Goal: Information Seeking & Learning: Learn about a topic

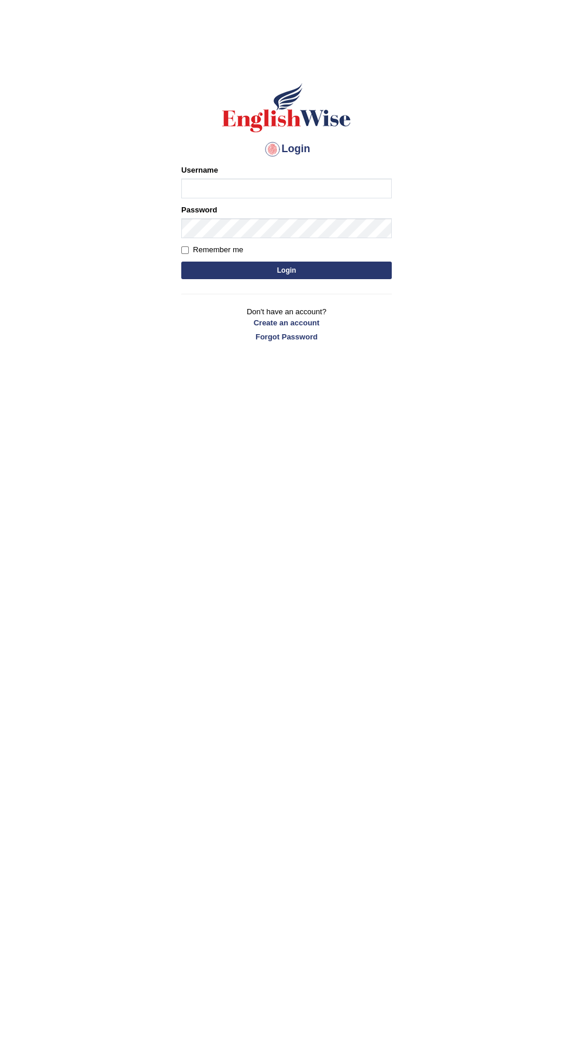
click at [218, 187] on input "Username" at bounding box center [286, 188] width 211 height 20
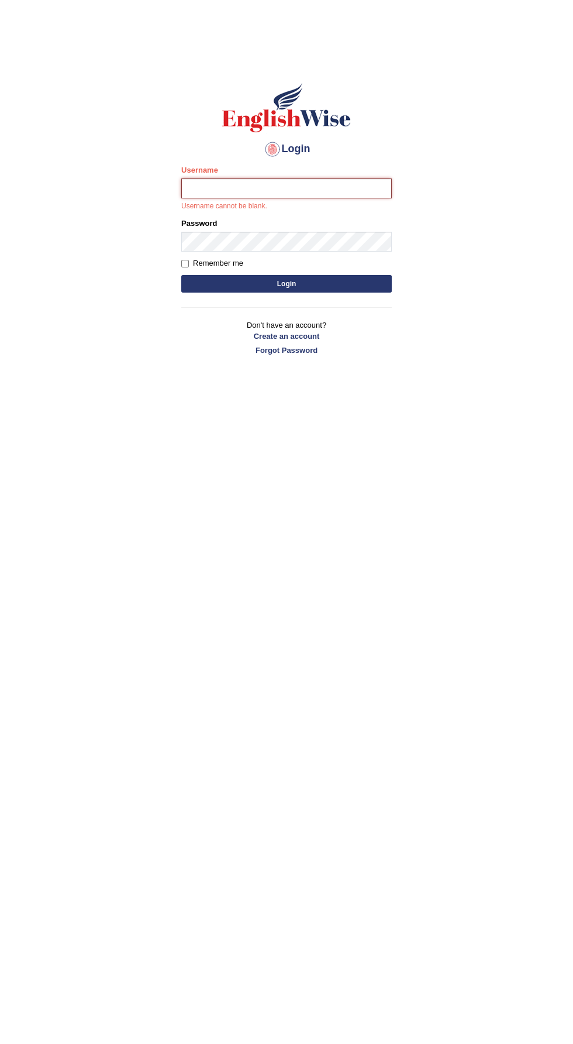
type input "Vamshikumar"
click at [181, 275] on button "Login" at bounding box center [286, 284] width 211 height 18
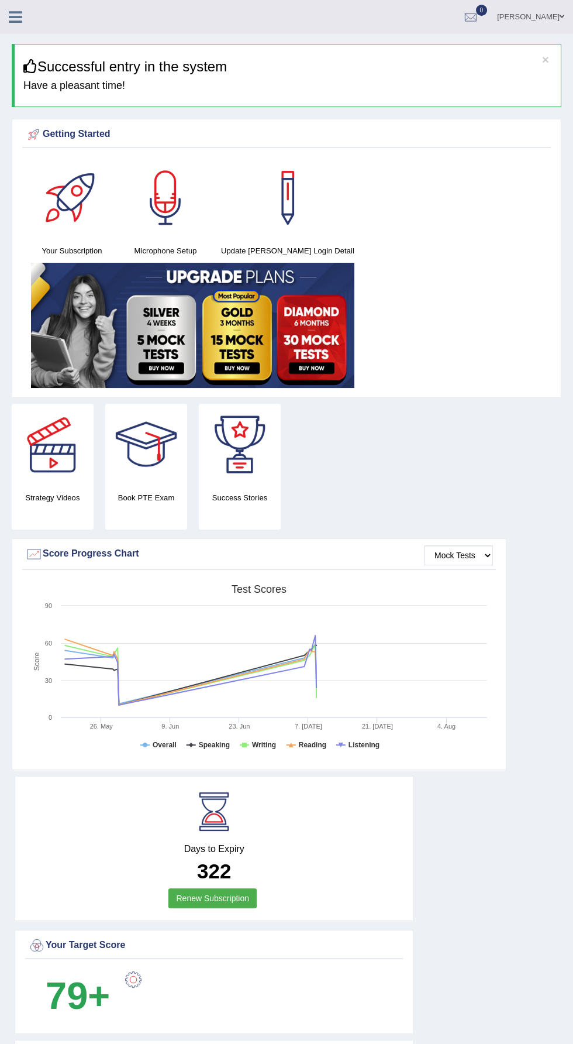
click at [36, 20] on div at bounding box center [20, 13] width 41 height 26
click at [16, 20] on icon at bounding box center [15, 16] width 13 height 15
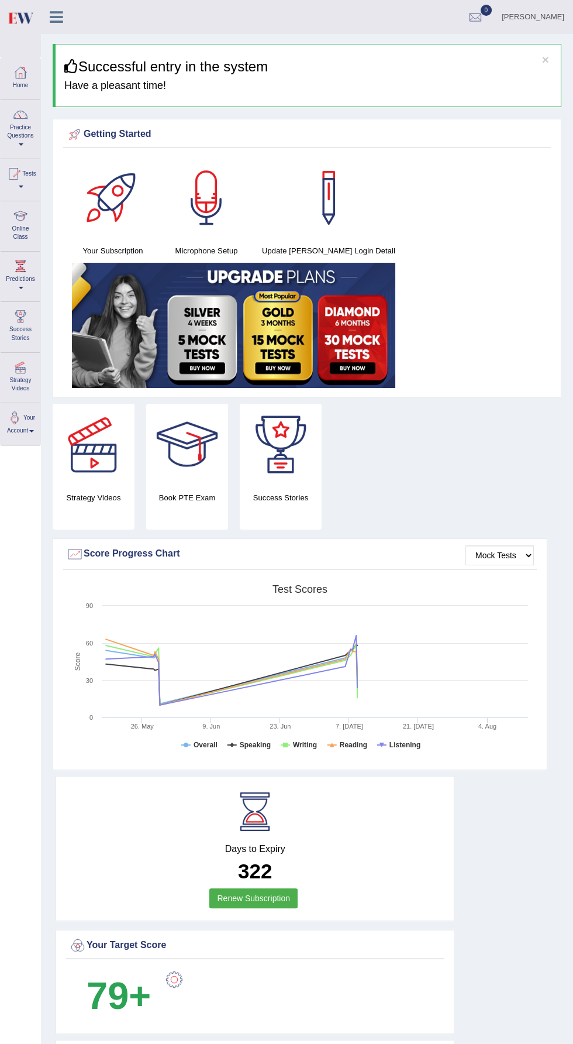
click at [20, 144] on span at bounding box center [21, 144] width 5 height 2
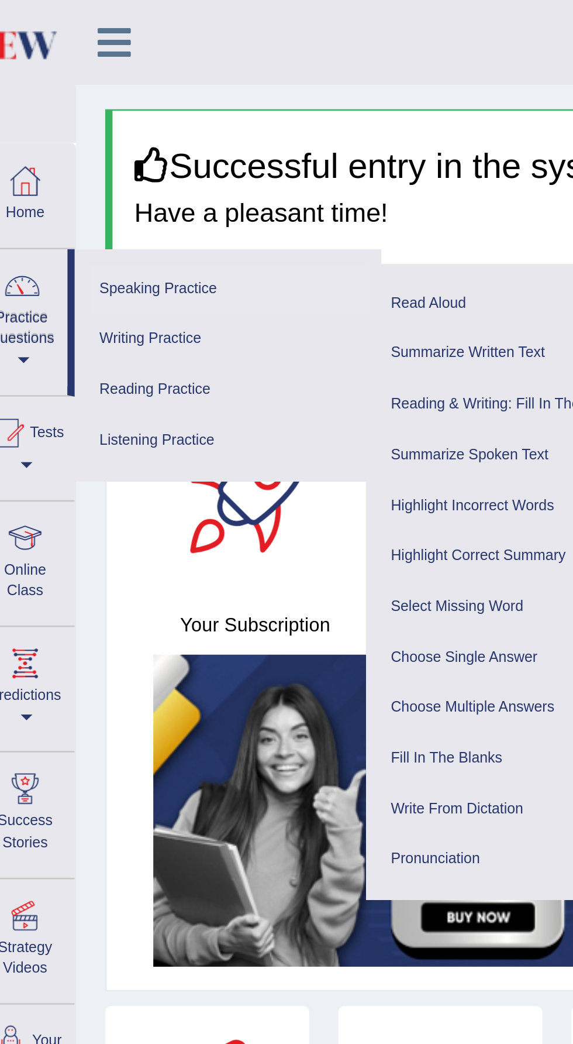
click at [73, 114] on link "Speaking Practice" at bounding box center [101, 116] width 111 height 20
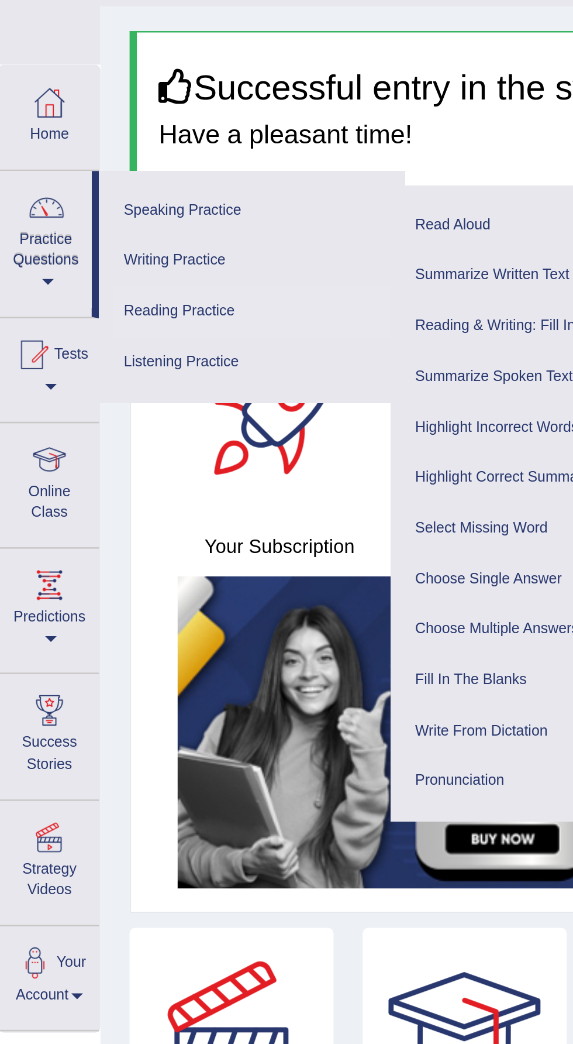
click at [67, 156] on link "Reading Practice" at bounding box center [101, 156] width 111 height 20
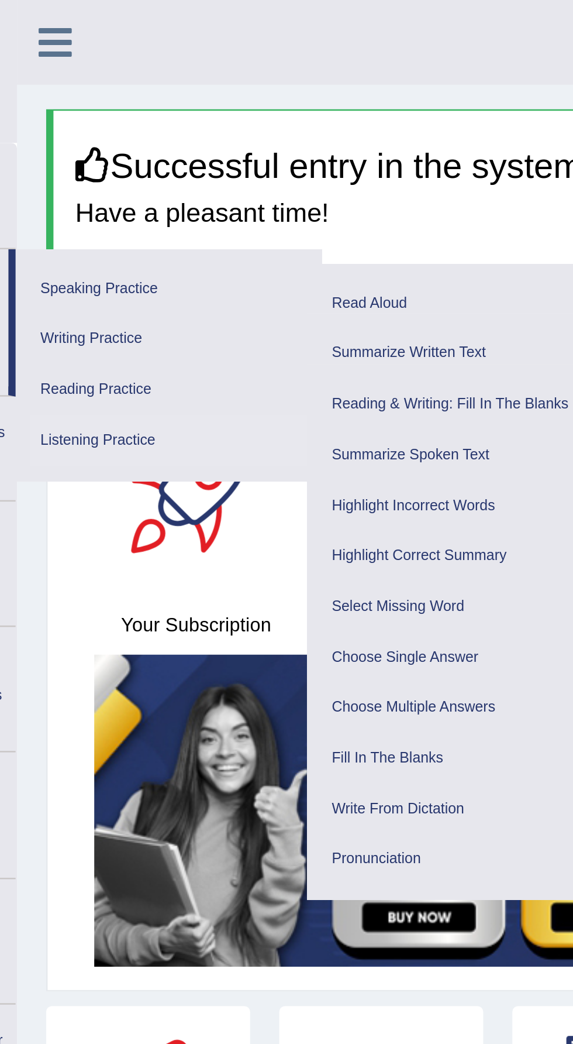
click at [242, 167] on ul "Summarize Spoken Text Highlight Incorrect Words Highlight Correct Summary Selec…" at bounding box center [218, 264] width 123 height 194
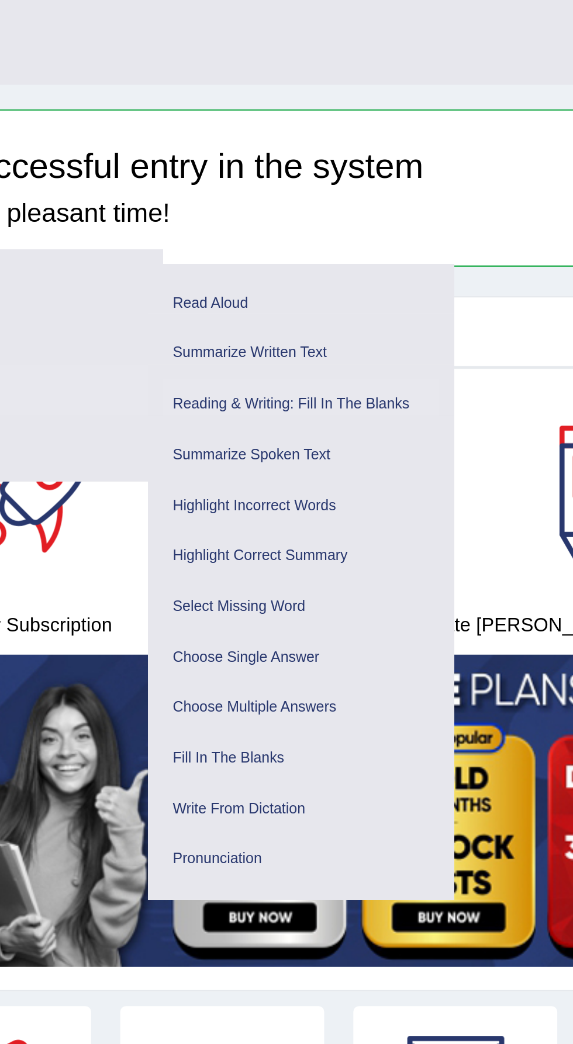
click at [250, 162] on link "Reading & Writing: Fill In The Blanks" at bounding box center [218, 162] width 111 height 20
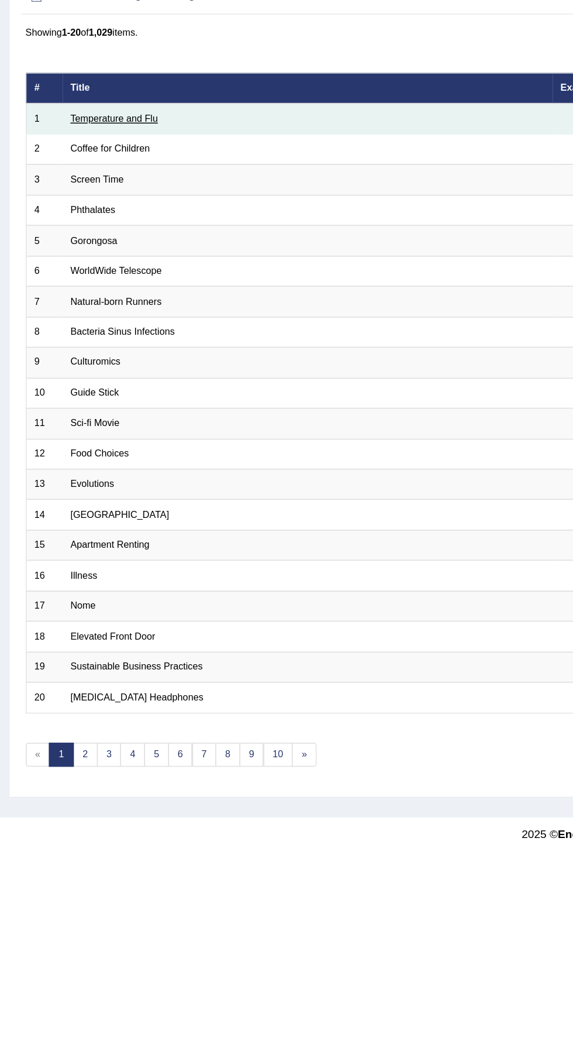
click at [77, 176] on link "Temperature and Flu" at bounding box center [78, 176] width 60 height 7
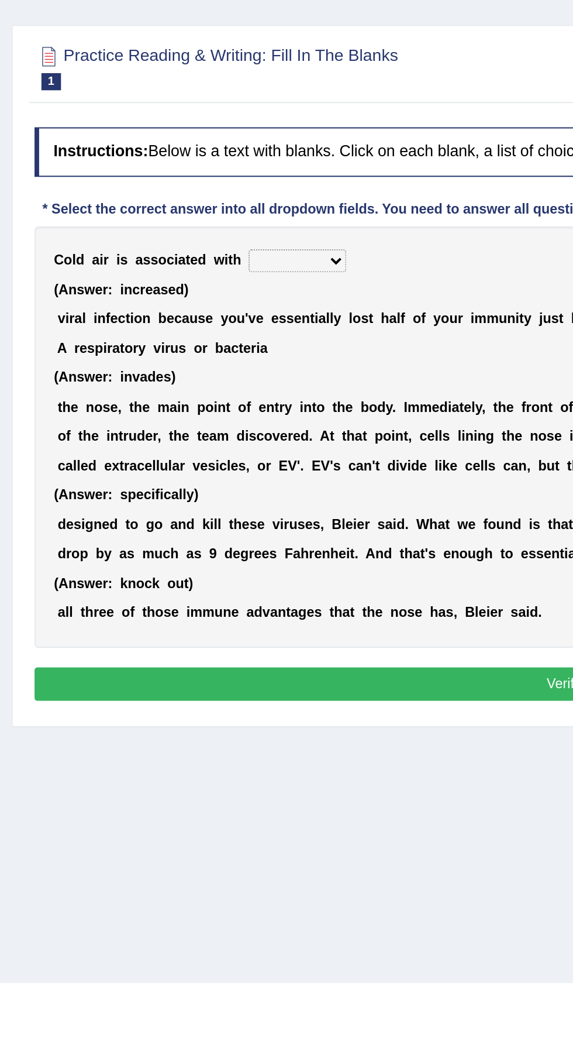
click at [152, 222] on select "increased decreased stable overrated" at bounding box center [151, 218] width 50 height 12
click at [141, 219] on select "increased decreased stable overrated" at bounding box center [151, 218] width 50 height 12
select select "increased"
click at [126, 212] on select "increased decreased stable overrated" at bounding box center [151, 218] width 50 height 12
click at [142, 270] on div "C o l d a i r i s a s s o c i a t e d w i t h increased decreased stable overra…" at bounding box center [287, 308] width 539 height 214
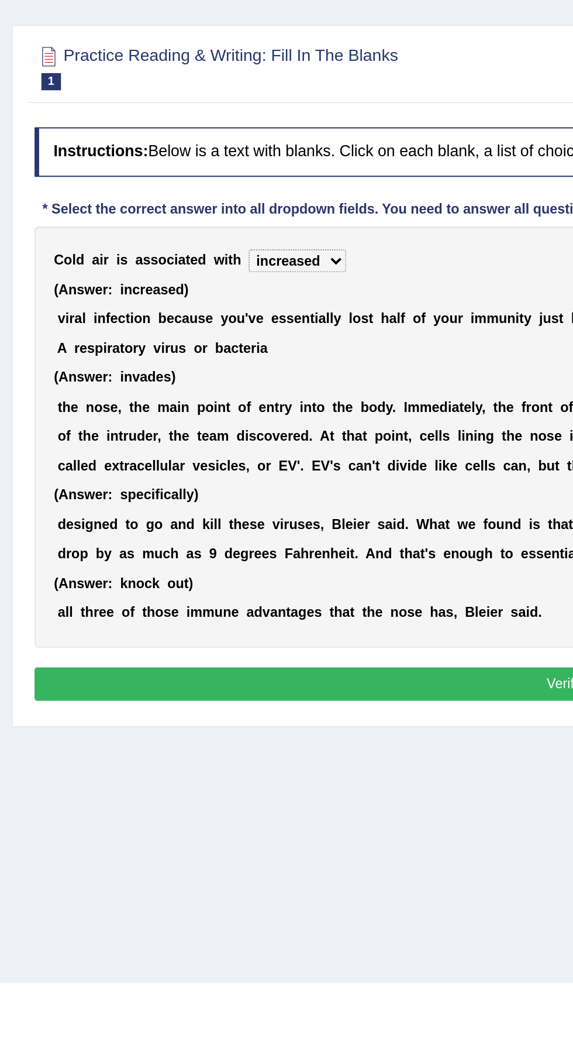
click at [166, 250] on b "l" at bounding box center [167, 247] width 2 height 8
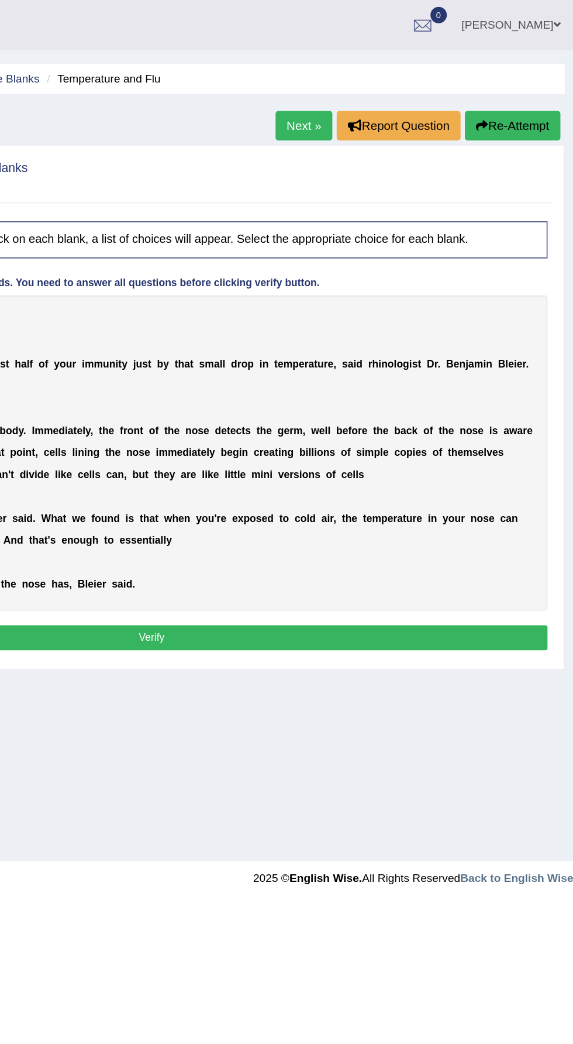
click at [387, 89] on link "Next »" at bounding box center [390, 85] width 39 height 20
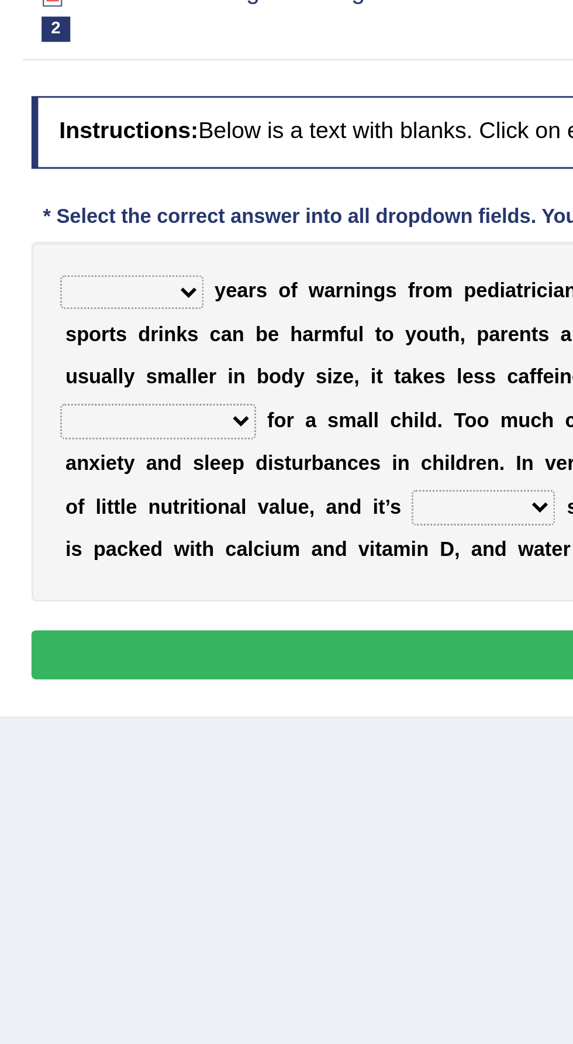
click at [57, 221] on select "Despite Instead Since Over" at bounding box center [52, 218] width 50 height 12
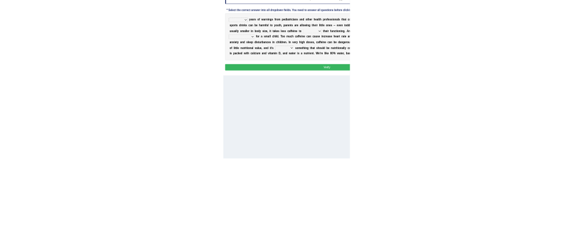
scroll to position [125, 0]
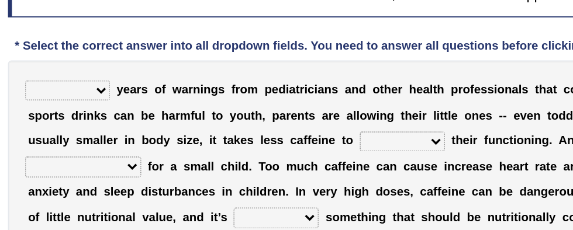
click at [57, 96] on select "Despite Instead Since Over" at bounding box center [52, 93] width 50 height 12
select select "Over"
click at [27, 87] on select "Despite Instead Since Over" at bounding box center [52, 93] width 50 height 12
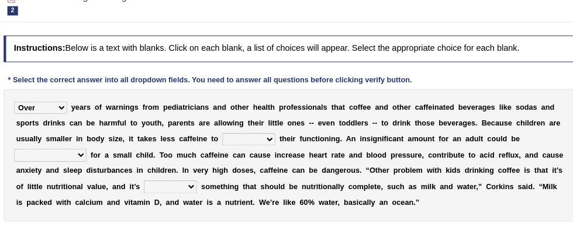
scroll to position [102, 0]
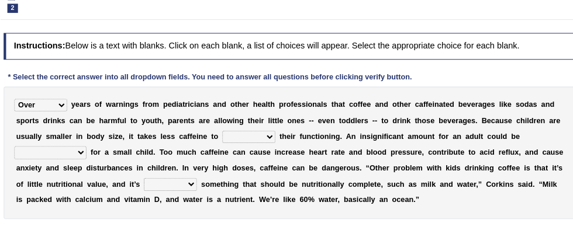
click at [223, 145] on select "coexist replicate impair revert" at bounding box center [248, 146] width 50 height 12
click at [223, 146] on select "coexist replicate impair revert" at bounding box center [248, 146] width 50 height 12
click at [223, 144] on select "coexist replicate impair revert" at bounding box center [248, 146] width 50 height 12
click at [223, 149] on select "coexist replicate impair revert" at bounding box center [248, 146] width 50 height 12
click at [223, 148] on select "coexist replicate impair revert" at bounding box center [248, 146] width 50 height 12
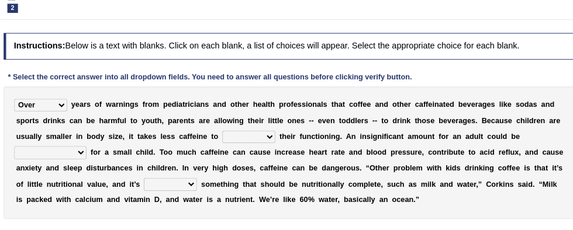
select select "impair"
click at [223, 140] on select "coexist replicate impair revert" at bounding box center [248, 146] width 50 height 12
click at [95, 154] on select "overwhelming inconsequential groundbreaking stubborn" at bounding box center [61, 160] width 68 height 12
select select "overwhelming"
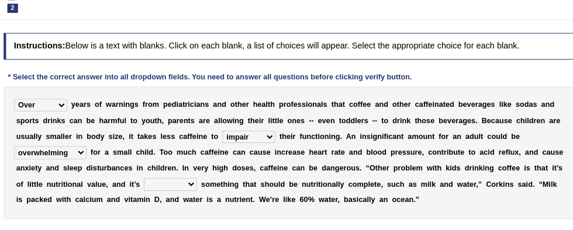
click at [95, 154] on select "overwhelming inconsequential groundbreaking stubborn" at bounding box center [61, 160] width 68 height 12
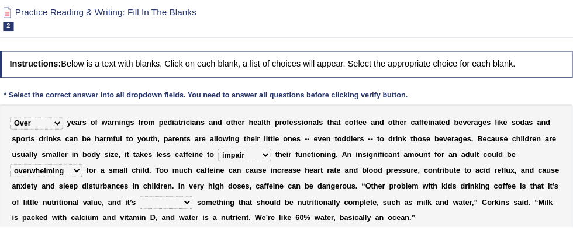
scroll to position [87, 0]
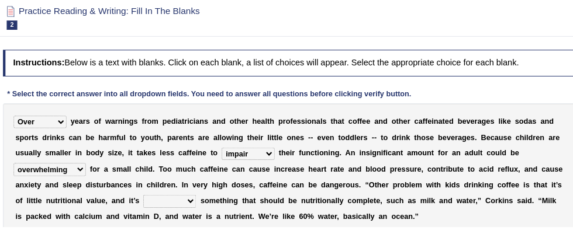
click at [199, 200] on select "changing damaging diverting replacing" at bounding box center [174, 206] width 50 height 12
select select "diverting"
click at [199, 200] on select "changing damaging diverting replacing" at bounding box center [174, 206] width 50 height 12
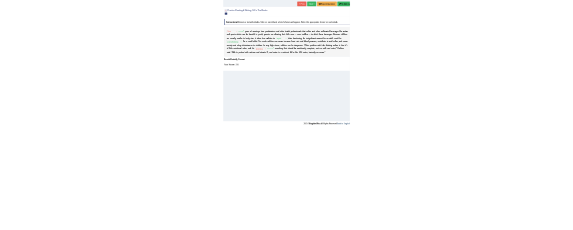
scroll to position [52, 0]
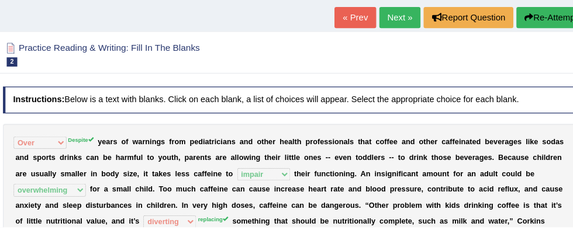
click at [343, 34] on link "« Prev" at bounding box center [348, 33] width 39 height 20
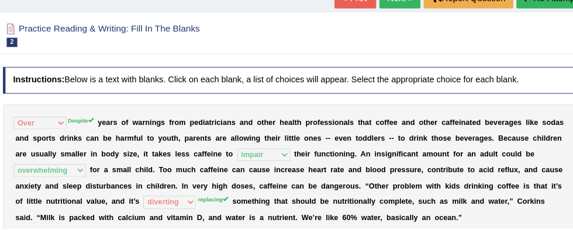
scroll to position [98, 0]
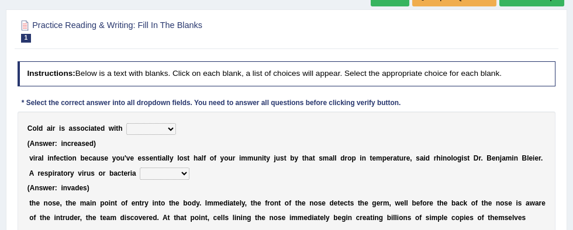
scroll to position [90, 0]
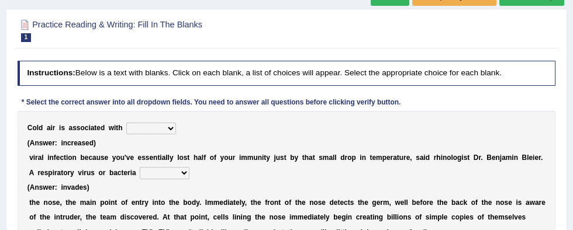
click at [147, 131] on select "increased decreased stable overrated" at bounding box center [151, 129] width 50 height 12
select select "increased"
click at [126, 123] on select "increased decreased stable overrated" at bounding box center [151, 129] width 50 height 12
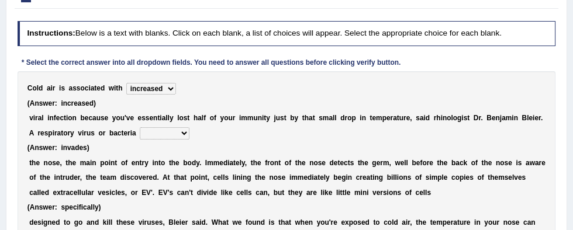
scroll to position [129, 0]
click at [152, 133] on select "invades hurts intervenes protects" at bounding box center [165, 134] width 50 height 12
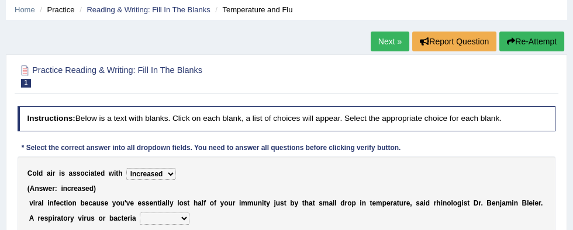
scroll to position [51, 0]
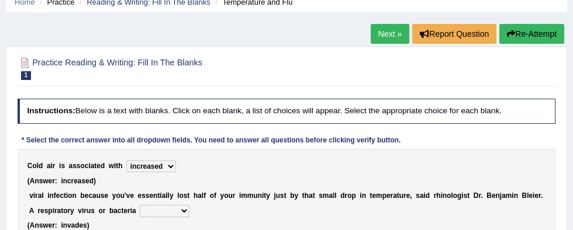
click at [540, 36] on button "Re-Attempt" at bounding box center [532, 34] width 65 height 20
click at [390, 35] on link "Next »" at bounding box center [390, 34] width 39 height 20
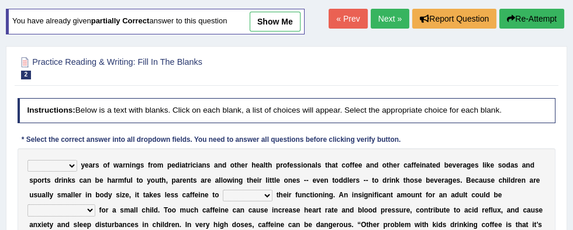
scroll to position [66, 0]
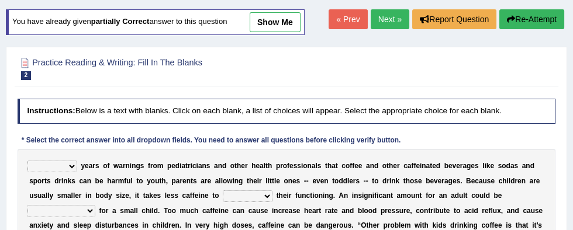
click at [384, 21] on link "Next »" at bounding box center [390, 19] width 39 height 20
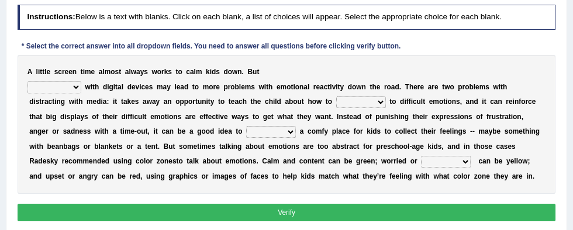
scroll to position [147, 0]
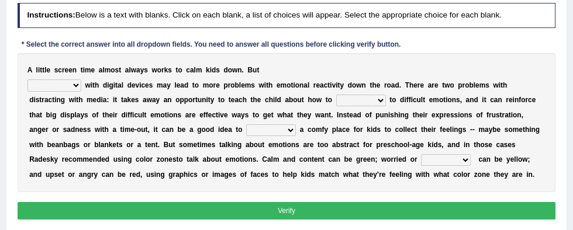
click at [50, 87] on select "consulting reminding suspending soothing" at bounding box center [54, 86] width 54 height 12
click at [49, 88] on select "consulting reminding suspending soothing" at bounding box center [54, 86] width 54 height 12
click at [42, 85] on select "consulting reminding suspending soothing" at bounding box center [54, 86] width 54 height 12
click at [46, 89] on select "consulting reminding suspending soothing" at bounding box center [54, 86] width 54 height 12
click at [51, 88] on select "consulting reminding suspending soothing" at bounding box center [54, 86] width 54 height 12
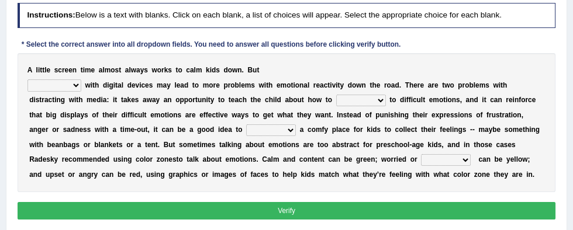
select select "soothing"
click at [27, 80] on select "consulting reminding suspending soothing" at bounding box center [54, 86] width 54 height 12
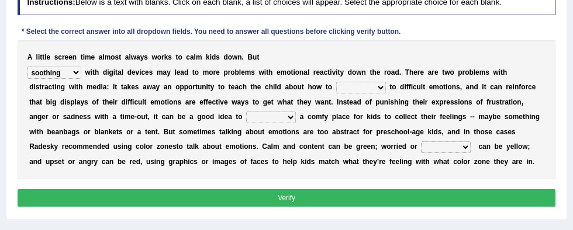
scroll to position [160, 0]
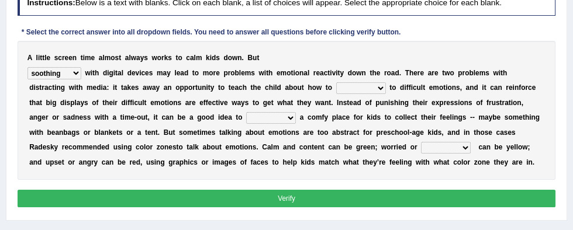
click at [304, 73] on b "a" at bounding box center [306, 73] width 4 height 8
click at [336, 88] on select "comfort respond interact dominate" at bounding box center [361, 88] width 50 height 12
select select "respond"
click at [336, 82] on select "comfort respond interact dominate" at bounding box center [361, 88] width 50 height 12
click at [336, 90] on select "comfort respond interact dominate" at bounding box center [361, 88] width 50 height 12
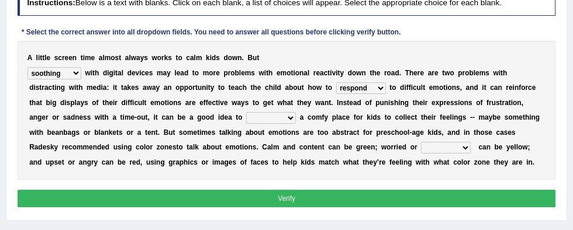
click at [246, 118] on select "take for set up take into set out" at bounding box center [271, 118] width 50 height 12
click at [246, 120] on select "take for set up take into set out" at bounding box center [271, 118] width 50 height 12
click at [278, 131] on b "o" at bounding box center [280, 133] width 4 height 8
click at [246, 119] on select "take for set up take into set out" at bounding box center [271, 118] width 50 height 12
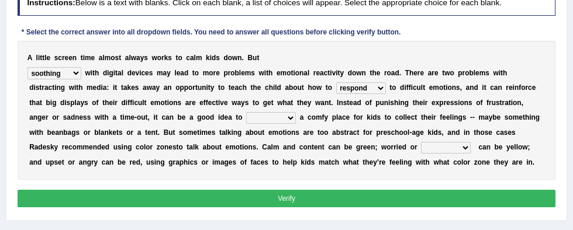
click at [421, 145] on select "agitated educated agape allocated" at bounding box center [446, 148] width 50 height 12
click at [421, 152] on select "agitated educated agape allocated" at bounding box center [446, 148] width 50 height 12
click at [421, 149] on select "agitated educated agape allocated" at bounding box center [446, 148] width 50 height 12
select select "educated"
click at [421, 142] on select "agitated educated agape allocated" at bounding box center [446, 148] width 50 height 12
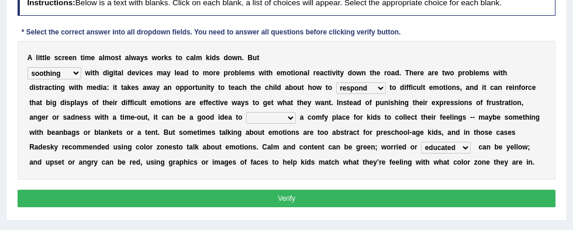
click at [246, 115] on select "take for set up take into set out" at bounding box center [271, 118] width 50 height 12
select select "set up"
click at [246, 112] on select "take for set up take into set out" at bounding box center [271, 118] width 50 height 12
click at [51, 203] on button "Verify" at bounding box center [287, 198] width 539 height 17
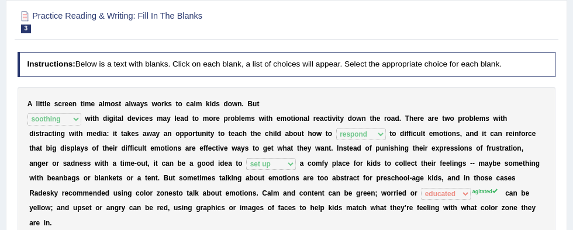
scroll to position [0, 0]
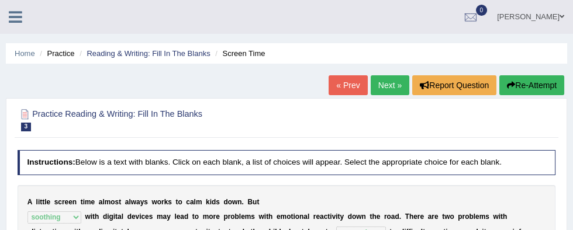
click at [387, 84] on link "Next »" at bounding box center [390, 85] width 39 height 20
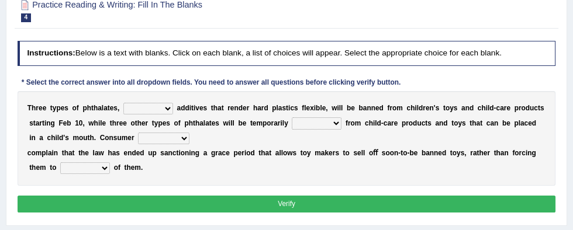
scroll to position [116, 0]
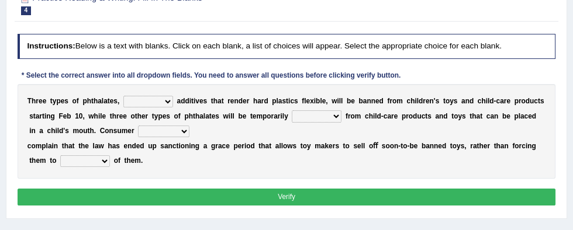
click at [173, 105] on b at bounding box center [175, 101] width 4 height 8
click at [149, 105] on select "nutritional legal expensive chemical" at bounding box center [148, 102] width 50 height 12
click at [144, 102] on select "nutritional legal expensive chemical" at bounding box center [148, 102] width 50 height 12
click at [147, 102] on select "nutritional legal expensive chemical" at bounding box center [148, 102] width 50 height 12
select select "chemical"
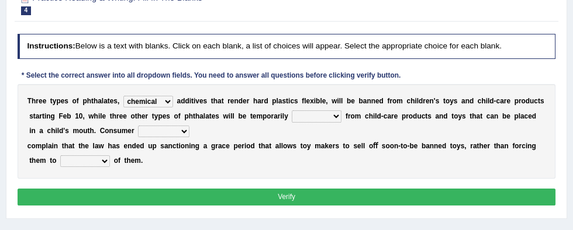
click at [123, 96] on select "nutritional legal expensive chemical" at bounding box center [148, 102] width 50 height 12
click at [292, 119] on select "originated collected prohibited examined" at bounding box center [317, 117] width 50 height 12
click at [292, 111] on select "originated collected prohibited examined" at bounding box center [317, 117] width 50 height 12
click at [292, 119] on select "originated collected prohibited examined" at bounding box center [317, 117] width 50 height 12
click at [292, 111] on select "originated collected prohibited examined" at bounding box center [317, 117] width 50 height 12
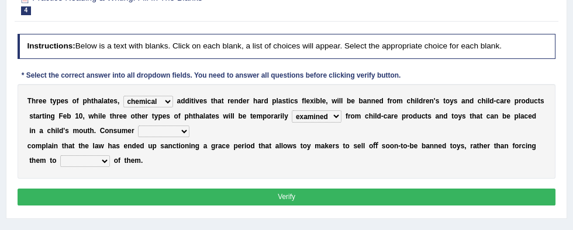
click at [292, 115] on select "originated collected prohibited examined" at bounding box center [317, 117] width 50 height 12
select select "originated"
click at [292, 111] on select "originated collected prohibited examined" at bounding box center [317, 117] width 50 height 12
click at [99, 144] on b "w" at bounding box center [101, 146] width 5 height 8
click at [138, 131] on select "fellows dictators candidates advocates" at bounding box center [163, 132] width 51 height 12
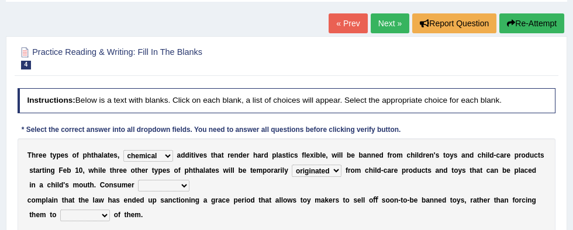
scroll to position [66, 0]
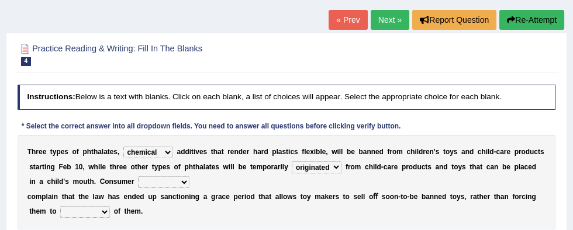
click at [138, 181] on select "fellows dictators candidates advocates" at bounding box center [163, 183] width 51 height 12
click at [138, 187] on select "fellows dictators candidates advocates" at bounding box center [163, 183] width 51 height 12
select select "candidates"
click at [138, 177] on select "fellows dictators candidates advocates" at bounding box center [163, 183] width 51 height 12
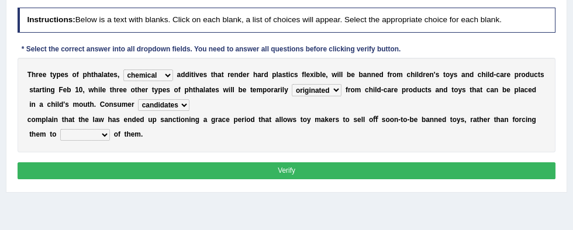
scroll to position [144, 0]
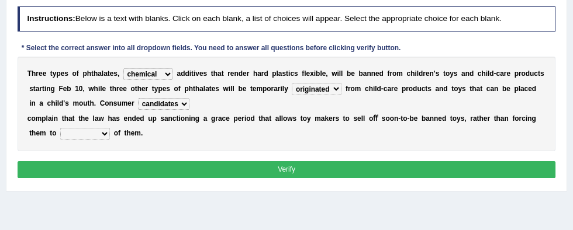
click at [138, 104] on select "fellows dictators candidates advocates" at bounding box center [163, 104] width 51 height 12
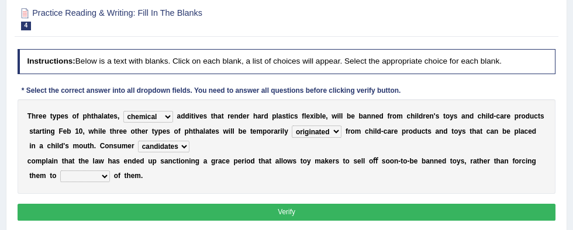
scroll to position [98, 0]
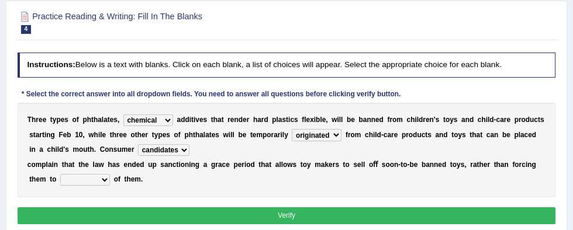
click at [60, 178] on select "deal boast deprive dispose" at bounding box center [85, 180] width 50 height 12
select select "dispose"
click at [60, 174] on select "deal boast deprive dispose" at bounding box center [85, 180] width 50 height 12
click at [495, 219] on button "Verify" at bounding box center [287, 216] width 539 height 17
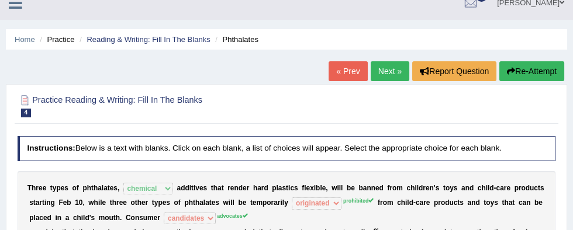
scroll to position [11, 0]
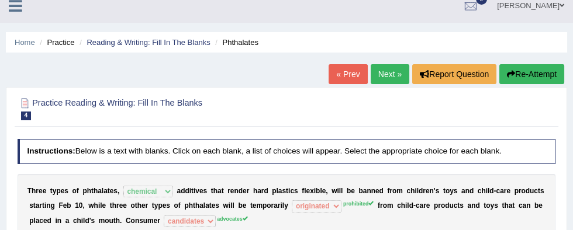
click at [347, 77] on link "« Prev" at bounding box center [348, 74] width 39 height 20
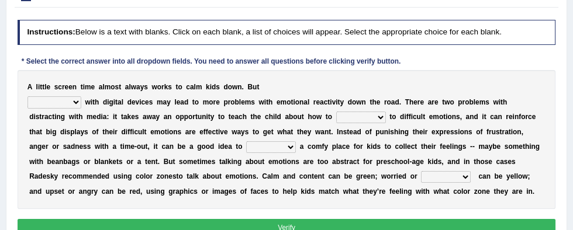
scroll to position [145, 0]
click at [48, 105] on select "consulting reminding suspending soothing" at bounding box center [54, 103] width 54 height 12
select select "soothing"
click at [27, 97] on select "consulting reminding suspending soothing" at bounding box center [54, 103] width 54 height 12
click at [336, 117] on select "comfort respond interact dominate" at bounding box center [361, 118] width 50 height 12
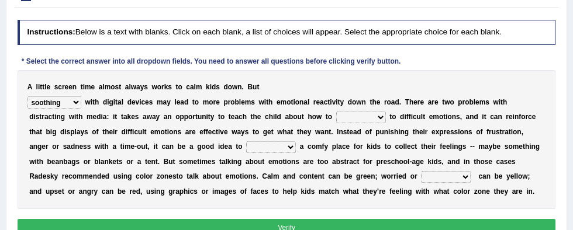
select select "respond"
click at [336, 112] on select "comfort respond interact dominate" at bounding box center [361, 118] width 50 height 12
click at [336, 119] on select "comfort respond interact dominate" at bounding box center [361, 118] width 50 height 12
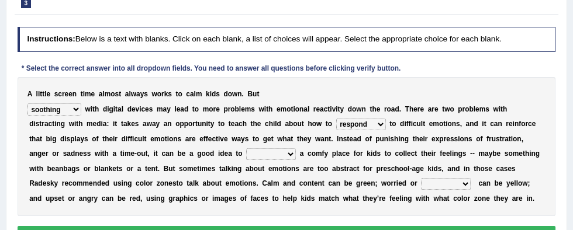
click at [246, 151] on select "take for set up take into set out" at bounding box center [271, 155] width 50 height 12
select select "set up"
click at [246, 149] on select "take for set up take into set out" at bounding box center [271, 155] width 50 height 12
click at [494, 197] on b "t" at bounding box center [495, 199] width 2 height 8
click at [421, 185] on select "agitated educated agape allocated" at bounding box center [446, 184] width 50 height 12
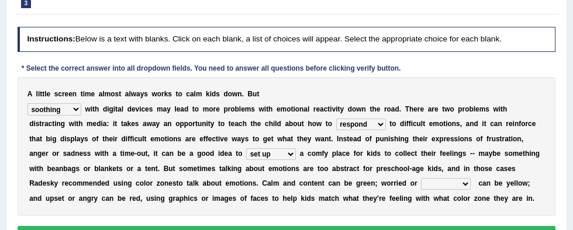
select select "agitated"
click at [421, 178] on select "agitated educated agape allocated" at bounding box center [446, 184] width 50 height 12
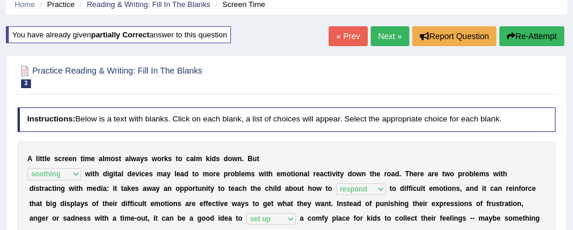
scroll to position [0, 0]
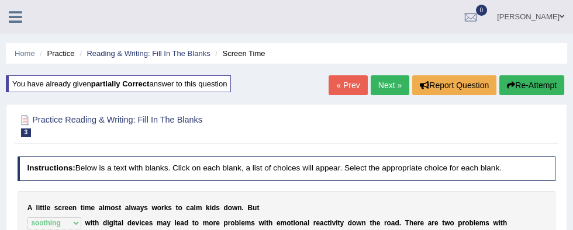
click at [387, 92] on link "Next »" at bounding box center [390, 85] width 39 height 20
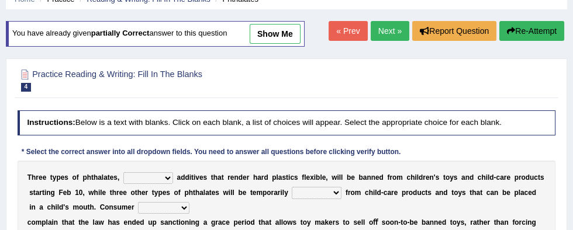
scroll to position [54, 0]
click at [144, 180] on select "nutritional legal expensive chemical" at bounding box center [148, 179] width 50 height 12
select select "chemical"
click at [123, 173] on select "nutritional legal expensive chemical" at bounding box center [148, 179] width 50 height 12
click at [292, 189] on select "originated collected prohibited examined" at bounding box center [317, 193] width 50 height 12
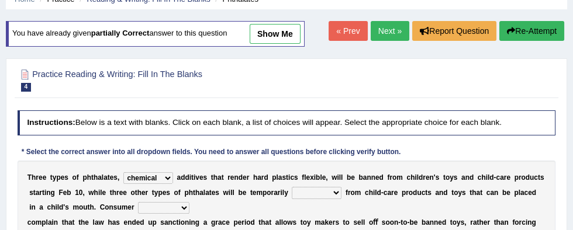
scroll to position [0, 0]
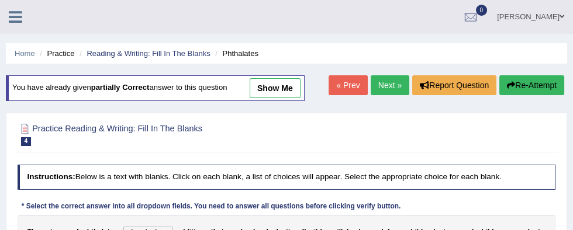
click at [135, 189] on h4 "Instructions: Below is a text with blanks. Click on each blank, a list of choic…" at bounding box center [287, 177] width 539 height 25
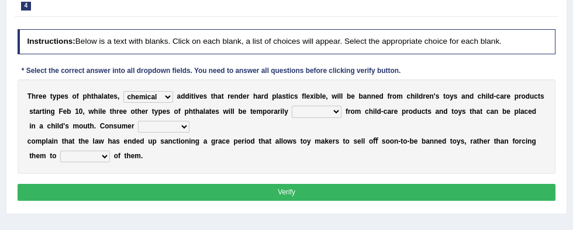
scroll to position [135, 0]
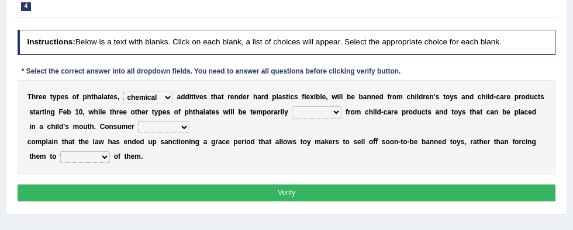
click at [292, 113] on select "originated collected prohibited examined" at bounding box center [317, 112] width 50 height 12
select select "prohibited"
click at [292, 106] on select "originated collected prohibited examined" at bounding box center [317, 112] width 50 height 12
click at [138, 126] on select "fellows dictators candidates advocates" at bounding box center [163, 128] width 51 height 12
select select "advocates"
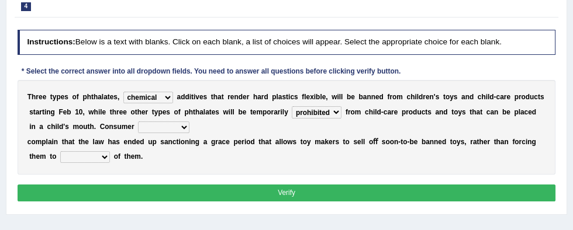
click at [138, 122] on select "fellows dictators candidates advocates" at bounding box center [163, 128] width 51 height 12
click at [60, 160] on select "deal boast deprive dispose" at bounding box center [85, 158] width 50 height 12
select select "dispose"
click at [60, 152] on select "deal boast deprive dispose" at bounding box center [85, 158] width 50 height 12
click at [484, 200] on button "Verify" at bounding box center [287, 193] width 539 height 17
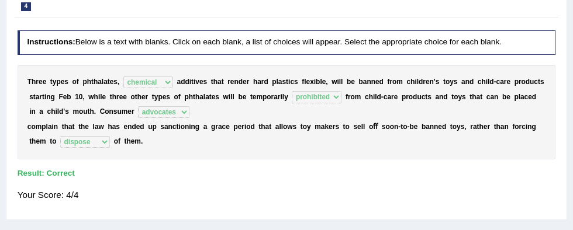
scroll to position [0, 0]
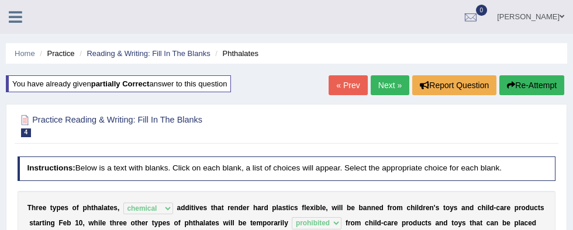
click at [345, 84] on link "« Prev" at bounding box center [348, 85] width 39 height 20
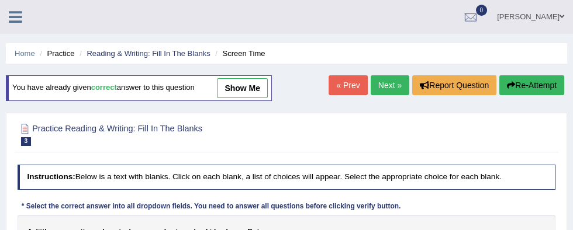
click at [337, 89] on link "« Prev" at bounding box center [348, 85] width 39 height 20
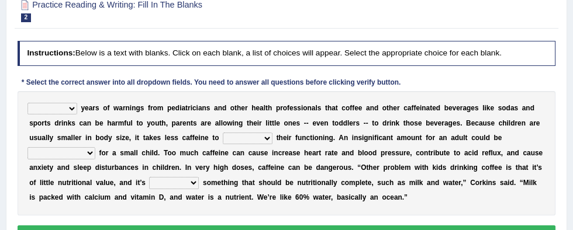
scroll to position [126, 0]
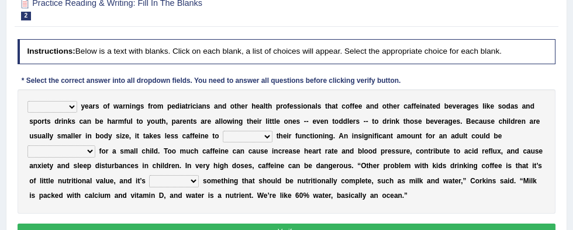
click at [54, 108] on select "Despite Instead Since Over" at bounding box center [52, 107] width 50 height 12
select select "Despite"
click at [27, 101] on select "Despite Instead Since Over" at bounding box center [52, 107] width 50 height 12
click at [223, 137] on select "coexist replicate impair revert" at bounding box center [248, 137] width 50 height 12
select select "impair"
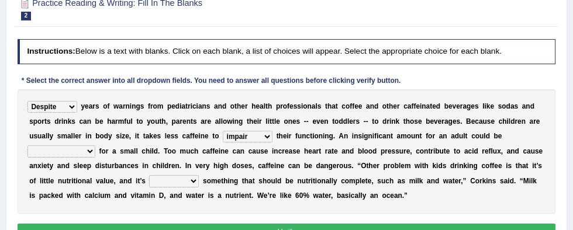
click at [223, 131] on select "coexist replicate impair revert" at bounding box center [248, 137] width 50 height 12
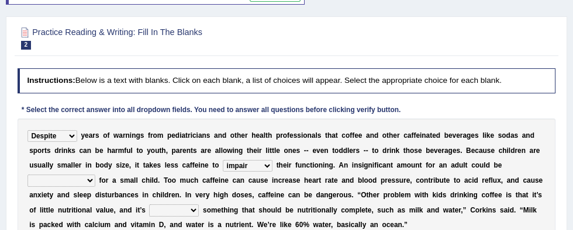
scroll to position [92, 0]
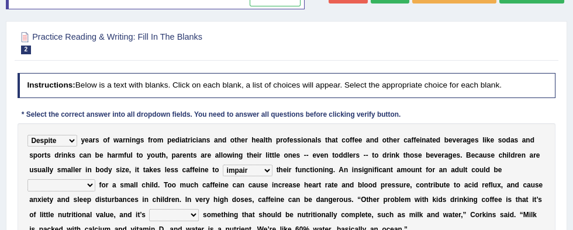
click at [95, 180] on select "overwhelming inconsequential groundbreaking stubborn" at bounding box center [61, 186] width 68 height 12
select select "overwhelming"
click at [95, 180] on select "overwhelming inconsequential groundbreaking stubborn" at bounding box center [61, 186] width 68 height 12
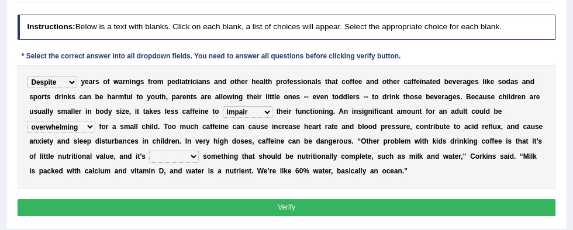
scroll to position [153, 0]
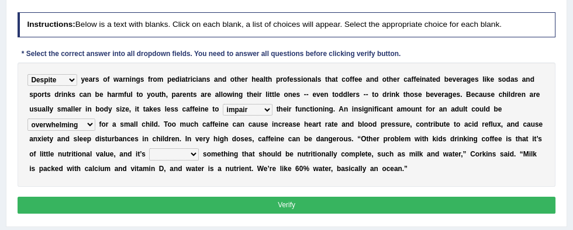
click at [199, 149] on select "changing damaging diverting replacing" at bounding box center [174, 155] width 50 height 12
select select "replacing"
click at [199, 149] on select "changing damaging diverting replacing" at bounding box center [174, 155] width 50 height 12
click at [460, 211] on button "Verify" at bounding box center [287, 205] width 539 height 17
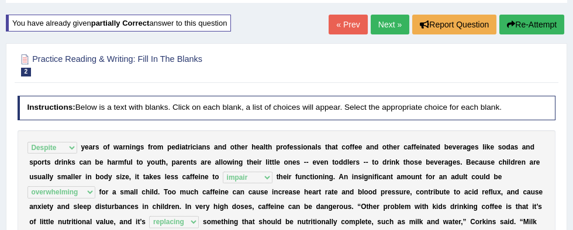
scroll to position [0, 0]
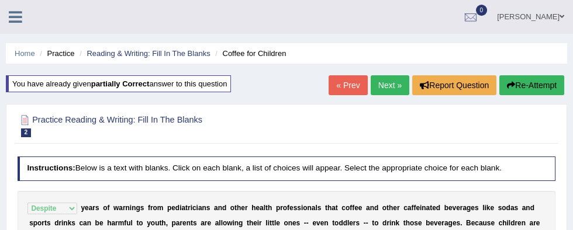
click at [345, 92] on link "« Prev" at bounding box center [348, 85] width 39 height 20
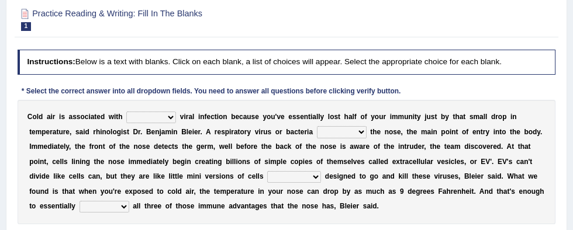
scroll to position [90, 0]
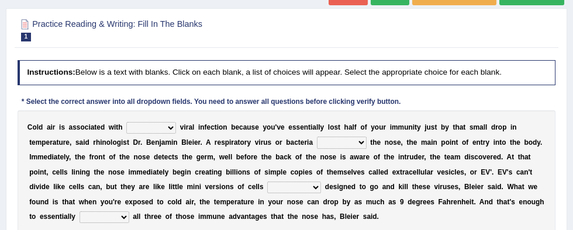
click at [149, 129] on select "increased decreased stable overrated" at bounding box center [151, 128] width 50 height 12
select select "increased"
click at [126, 122] on select "increased decreased stable overrated" at bounding box center [151, 128] width 50 height 12
click at [317, 141] on select "invades hurts intervenes protects" at bounding box center [342, 143] width 50 height 12
select select "invades"
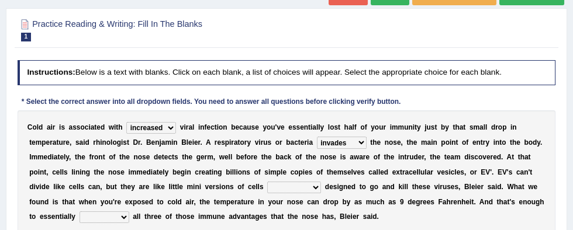
click at [317, 137] on select "invades hurts intervenes protects" at bounding box center [342, 143] width 50 height 12
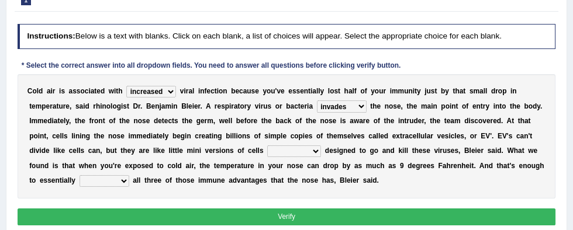
scroll to position [126, 0]
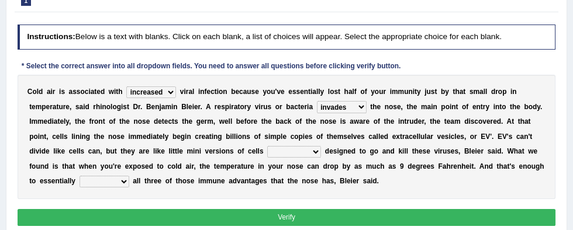
click at [267, 152] on select "suddenly responsibly specifically obtrusively" at bounding box center [294, 152] width 54 height 12
click at [267, 155] on select "suddenly responsibly specifically obtrusively" at bounding box center [294, 152] width 54 height 12
select select "specifically"
click at [267, 146] on select "suddenly responsibly specifically obtrusively" at bounding box center [294, 152] width 54 height 12
click at [129, 176] on select "work out find out knock out set out" at bounding box center [105, 182] width 50 height 12
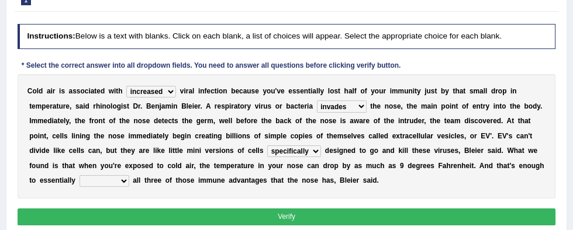
scroll to position [125, 0]
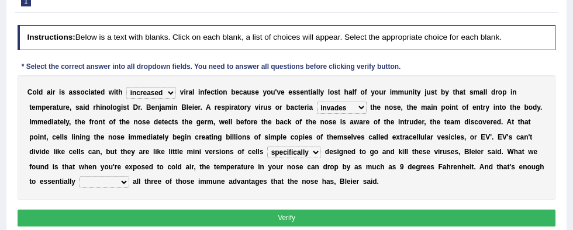
click at [129, 177] on select "work out find out knock out set out" at bounding box center [105, 183] width 50 height 12
select select "find out"
click at [129, 177] on select "work out find out knock out set out" at bounding box center [105, 183] width 50 height 12
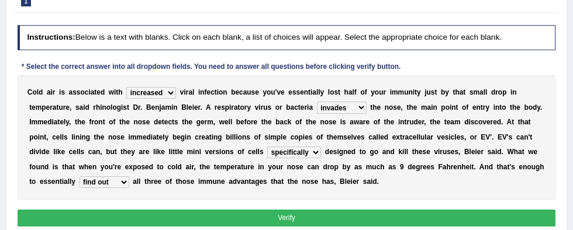
click at [450, 219] on button "Verify" at bounding box center [287, 218] width 539 height 17
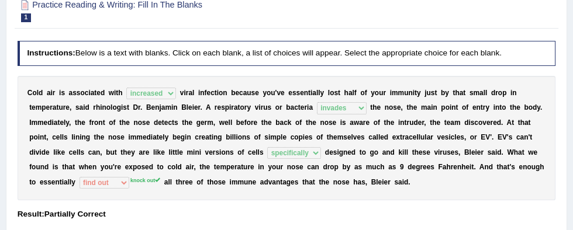
scroll to position [0, 0]
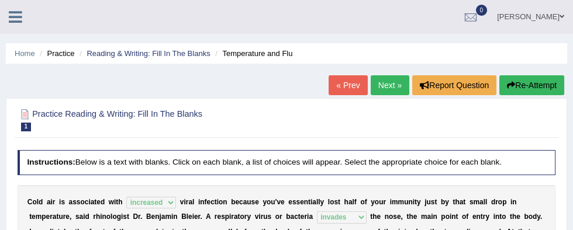
click at [336, 84] on link "« Prev" at bounding box center [348, 85] width 39 height 20
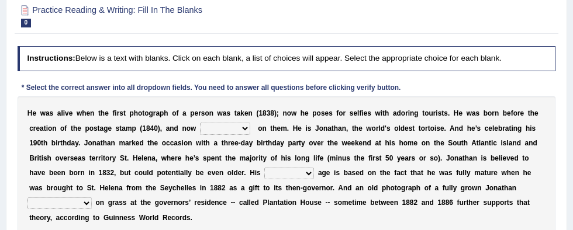
scroll to position [104, 0]
click at [200, 129] on select "appeals appears distracts associates" at bounding box center [225, 129] width 50 height 12
select select "appears"
click at [200, 123] on select "appeals appears distracts associates" at bounding box center [225, 129] width 50 height 12
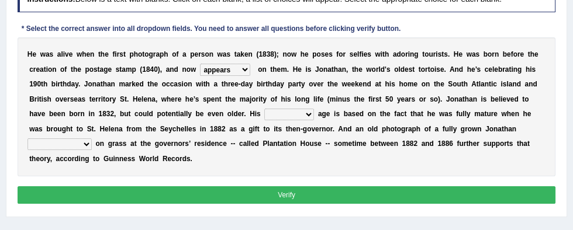
scroll to position [154, 0]
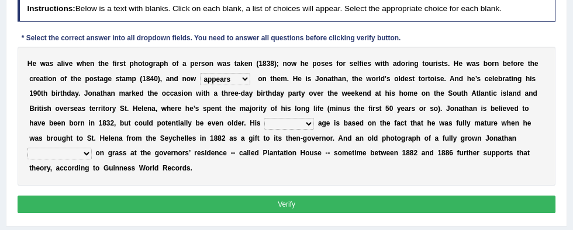
click at [264, 124] on select "accurate excellent extreme estimated" at bounding box center [289, 124] width 50 height 12
click at [264, 125] on select "accurate excellent extreme estimated" at bounding box center [289, 124] width 50 height 12
click at [264, 124] on select "accurate excellent extreme estimated" at bounding box center [289, 124] width 50 height 12
click at [264, 118] on select "accurate excellent extreme estimated" at bounding box center [289, 124] width 50 height 12
click at [264, 127] on select "accurate excellent extreme estimated" at bounding box center [289, 124] width 50 height 12
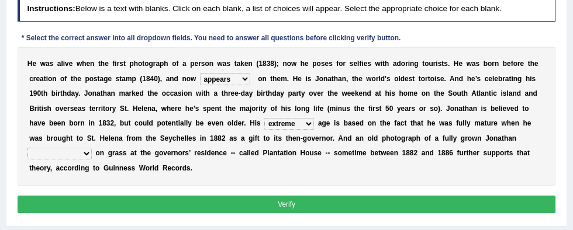
select select "estimated"
click at [264, 118] on select "accurate excellent extreme estimated" at bounding box center [289, 124] width 50 height 12
click at [92, 148] on select "grabbing grazing eavesdropping gradating" at bounding box center [59, 154] width 64 height 12
select select "eavesdropping"
click at [92, 148] on select "grabbing grazing eavesdropping gradating" at bounding box center [59, 154] width 64 height 12
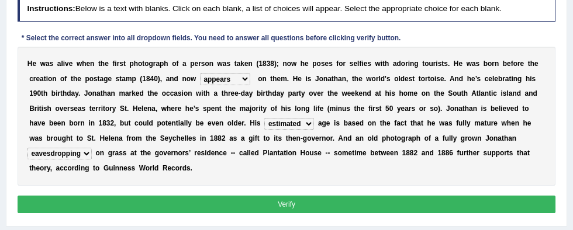
click at [92, 148] on select "grabbing grazing eavesdropping gradating" at bounding box center [59, 154] width 64 height 12
click at [467, 196] on button "Verify" at bounding box center [287, 204] width 539 height 17
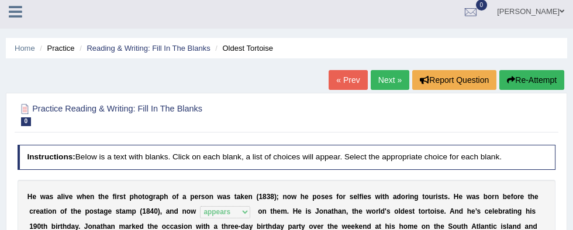
scroll to position [1, 0]
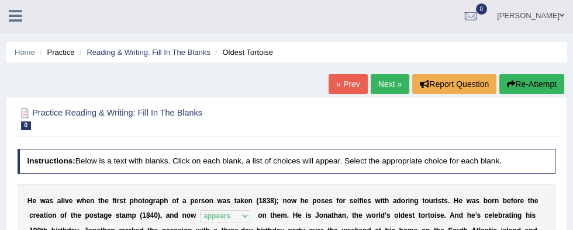
click at [350, 87] on link "« Prev" at bounding box center [348, 84] width 39 height 20
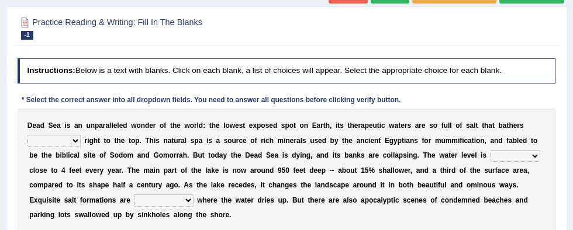
scroll to position [91, 0]
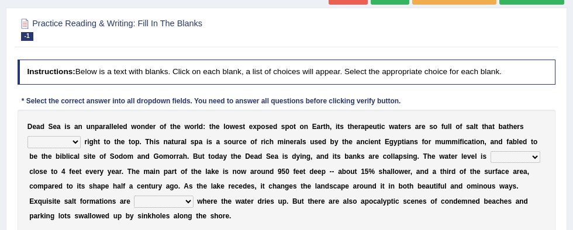
click at [81, 136] on select "float reconstruct sink assert" at bounding box center [53, 142] width 53 height 12
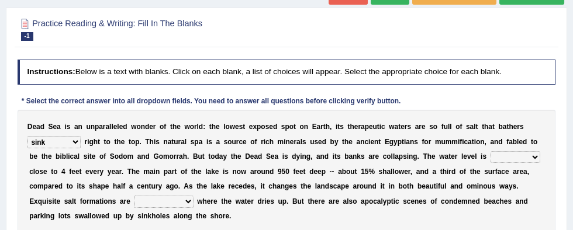
select select "float"
click at [81, 136] on select "float reconstruct sink assert" at bounding box center [53, 142] width 53 height 12
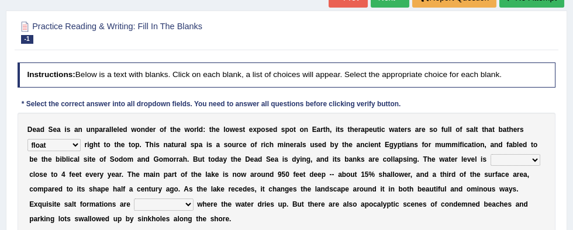
scroll to position [88, 0]
click at [44, 185] on b "m" at bounding box center [40, 189] width 6 height 8
click at [491, 163] on select "dropping paralleling rising keeping" at bounding box center [516, 160] width 50 height 12
select select "dropping"
click at [491, 154] on select "dropping paralleling rising keeping" at bounding box center [516, 160] width 50 height 12
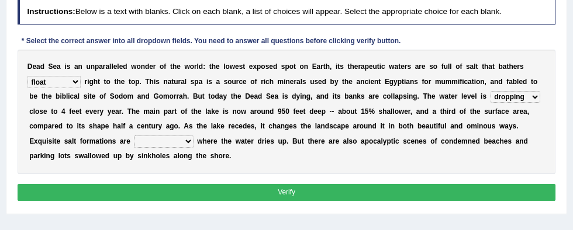
scroll to position [150, 0]
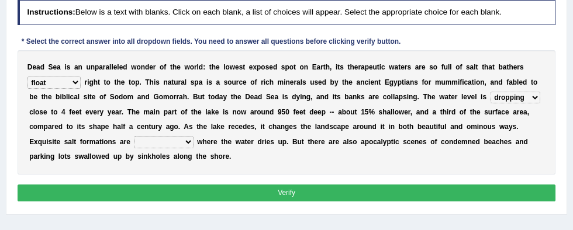
click at [193, 136] on select "overwhelmed conserved enhanced revealed" at bounding box center [163, 142] width 59 height 12
select select "revealed"
click at [193, 136] on select "overwhelmed conserved enhanced revealed" at bounding box center [163, 142] width 59 height 12
click at [528, 185] on button "Verify" at bounding box center [287, 193] width 539 height 17
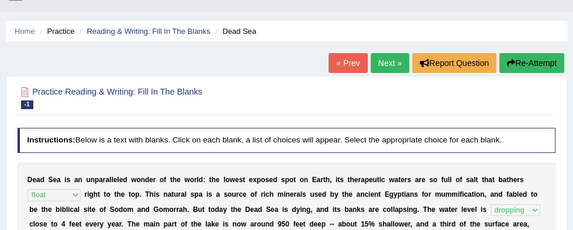
scroll to position [21, 0]
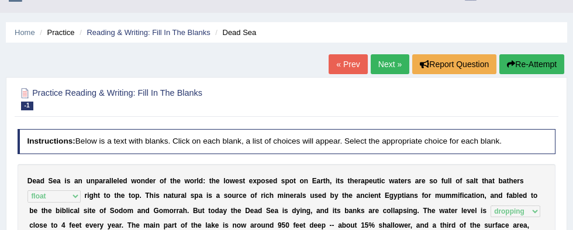
click at [379, 56] on link "Next »" at bounding box center [390, 64] width 39 height 20
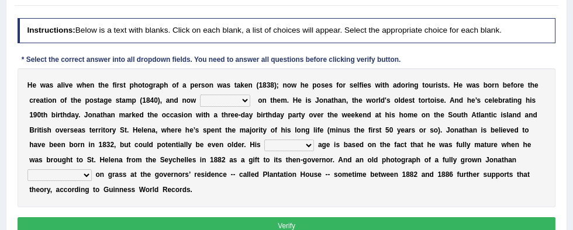
scroll to position [150, 0]
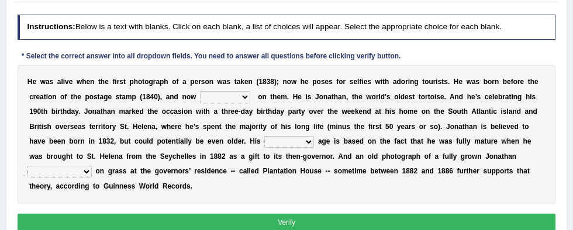
click at [200, 98] on select "appeals appears distracts associates" at bounding box center [225, 97] width 50 height 12
select select "appears"
click at [200, 91] on select "appeals appears distracts associates" at bounding box center [225, 97] width 50 height 12
click at [264, 145] on select "accurate excellent extreme estimated" at bounding box center [289, 142] width 50 height 12
select select "estimated"
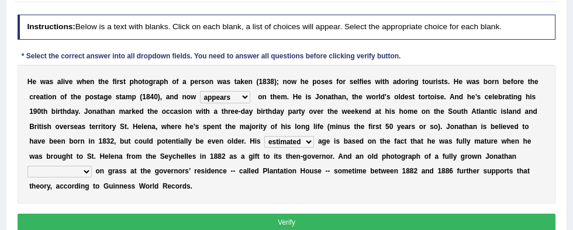
click at [264, 136] on select "accurate excellent extreme estimated" at bounding box center [289, 142] width 50 height 12
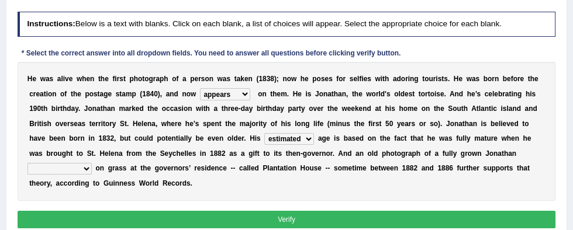
scroll to position [153, 0]
click at [92, 163] on select "grabbing grazing eavesdropping gradating" at bounding box center [59, 169] width 64 height 12
select select "grazing"
click at [92, 163] on select "grabbing grazing eavesdropping gradating" at bounding box center [59, 169] width 64 height 12
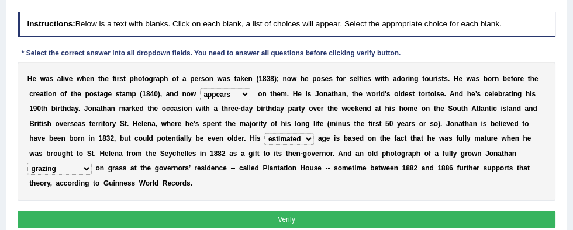
click at [479, 211] on button "Verify" at bounding box center [287, 219] width 539 height 17
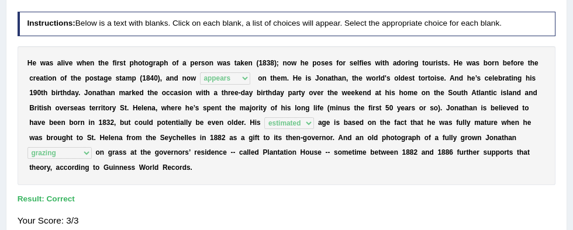
scroll to position [0, 0]
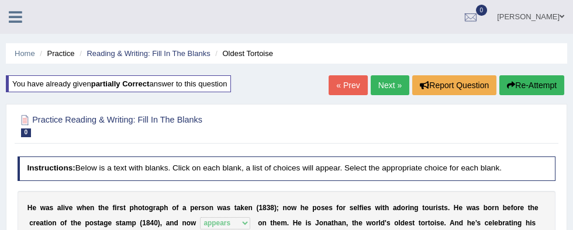
click at [386, 81] on link "Next »" at bounding box center [390, 85] width 39 height 20
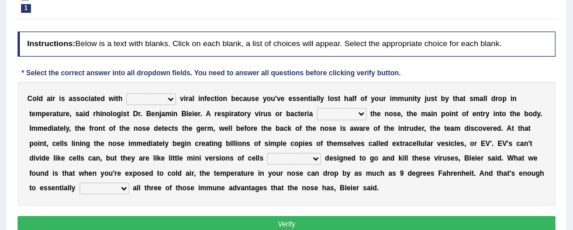
scroll to position [145, 0]
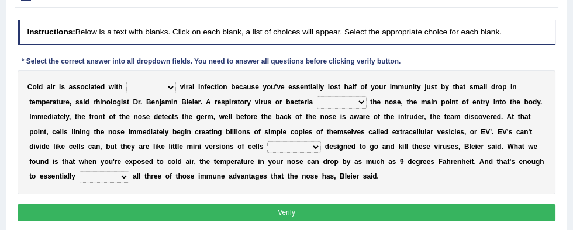
click at [148, 91] on select "increased decreased stable overrated" at bounding box center [151, 88] width 50 height 12
select select "increased"
click at [126, 82] on select "increased decreased stable overrated" at bounding box center [151, 88] width 50 height 12
click at [317, 105] on select "invades hurts intervenes protects" at bounding box center [342, 103] width 50 height 12
select select "invades"
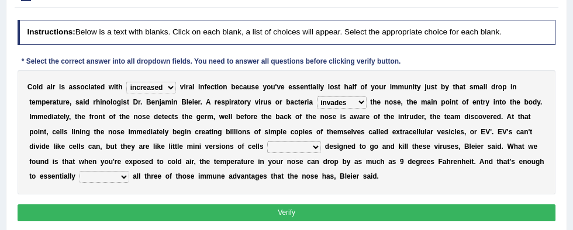
click at [317, 97] on select "invades hurts intervenes protects" at bounding box center [342, 103] width 50 height 12
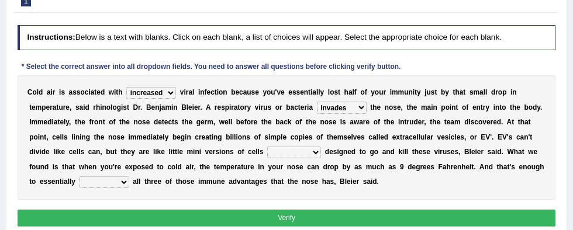
click at [267, 156] on select "suddenly responsibly specifically obtrusively" at bounding box center [294, 153] width 54 height 12
select select "specifically"
click at [267, 147] on select "suddenly responsibly specifically obtrusively" at bounding box center [294, 153] width 54 height 12
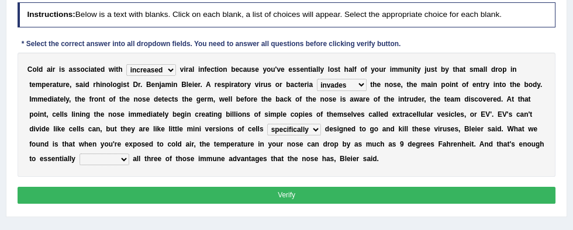
scroll to position [165, 0]
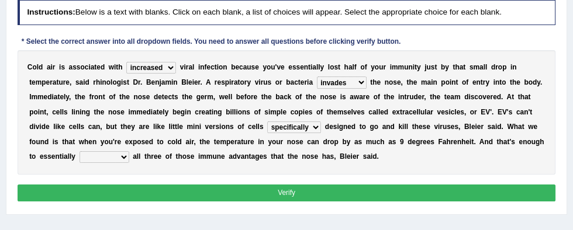
click at [129, 152] on select "work out find out knock out set out" at bounding box center [105, 158] width 50 height 12
select select "knock out"
click at [129, 152] on select "work out find out knock out set out" at bounding box center [105, 158] width 50 height 12
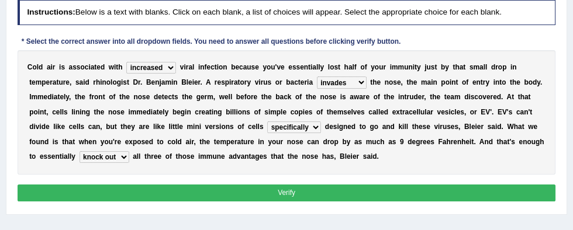
click at [129, 152] on select "work out find out knock out set out" at bounding box center [105, 158] width 50 height 12
click at [488, 192] on button "Verify" at bounding box center [287, 193] width 539 height 17
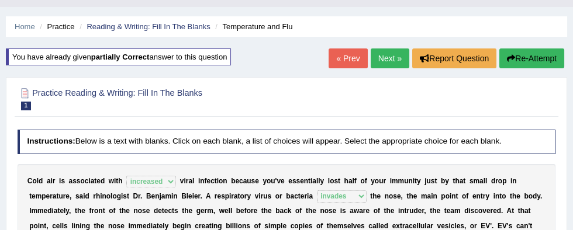
scroll to position [0, 0]
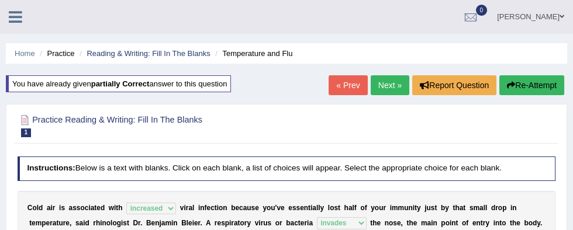
click at [388, 85] on link "Next »" at bounding box center [390, 85] width 39 height 20
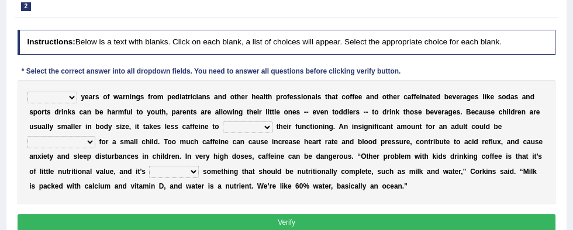
scroll to position [135, 0]
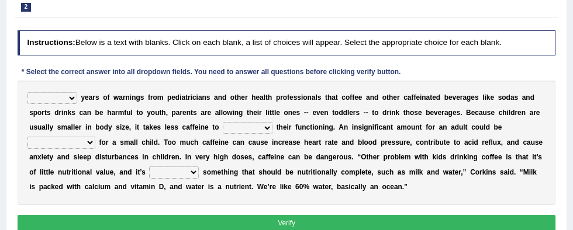
click at [49, 95] on select "Despite Instead Since Over" at bounding box center [52, 98] width 50 height 12
select select "Despite"
click at [27, 92] on select "Despite Instead Since Over" at bounding box center [52, 98] width 50 height 12
click at [223, 129] on select "coexist replicate impair revert" at bounding box center [248, 128] width 50 height 12
select select "impair"
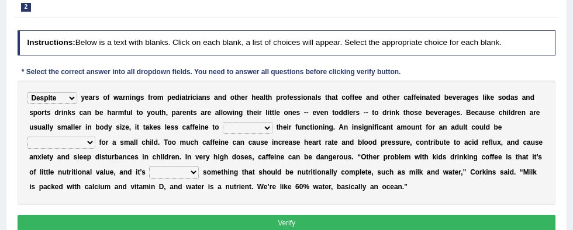
click at [223, 122] on select "coexist replicate impair revert" at bounding box center [248, 128] width 50 height 12
click at [105, 153] on b "s" at bounding box center [103, 157] width 4 height 8
click at [95, 137] on select "overwhelming inconsequential groundbreaking stubborn" at bounding box center [61, 143] width 68 height 12
select select "overwhelming"
click at [95, 137] on select "overwhelming inconsequential groundbreaking stubborn" at bounding box center [61, 143] width 68 height 12
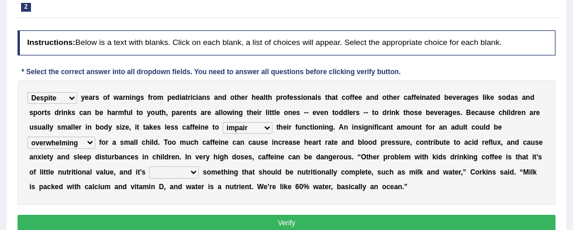
click at [199, 167] on select "changing damaging diverting replacing" at bounding box center [174, 173] width 50 height 12
select select "replacing"
click at [199, 167] on select "changing damaging diverting replacing" at bounding box center [174, 173] width 50 height 12
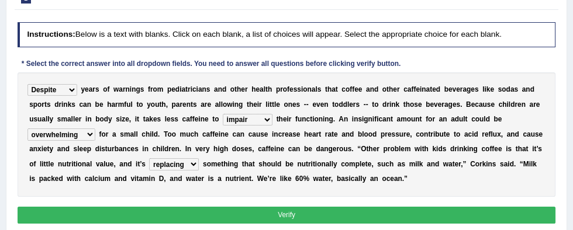
scroll to position [143, 0]
click at [450, 219] on button "Verify" at bounding box center [287, 215] width 539 height 17
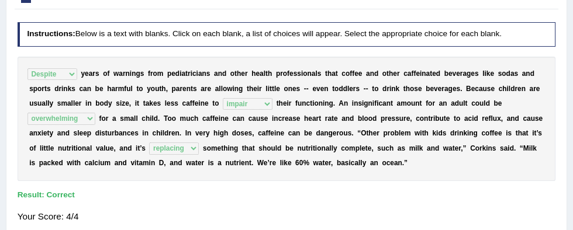
scroll to position [0, 0]
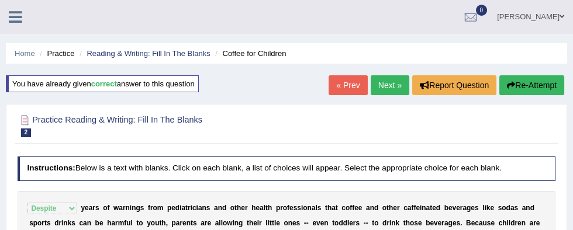
click at [389, 90] on link "Next »" at bounding box center [390, 85] width 39 height 20
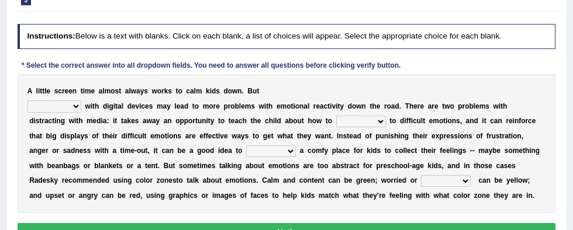
scroll to position [141, 0]
click at [43, 103] on select "consulting reminding suspending soothing" at bounding box center [54, 107] width 54 height 12
select select "soothing"
click at [27, 101] on select "consulting reminding suspending soothing" at bounding box center [54, 107] width 54 height 12
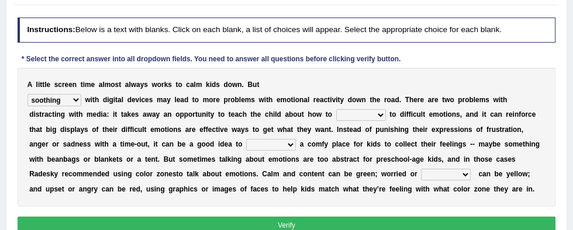
scroll to position [147, 0]
click at [336, 116] on select "comfort respond interact dominate" at bounding box center [361, 115] width 50 height 12
select select "respond"
click at [336, 109] on select "comfort respond interact dominate" at bounding box center [361, 115] width 50 height 12
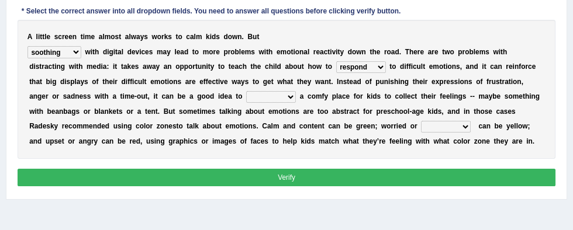
scroll to position [195, 0]
click at [246, 96] on select "take for set up take into set out" at bounding box center [271, 97] width 50 height 12
select select "set up"
click at [246, 91] on select "take for set up take into set out" at bounding box center [271, 97] width 50 height 12
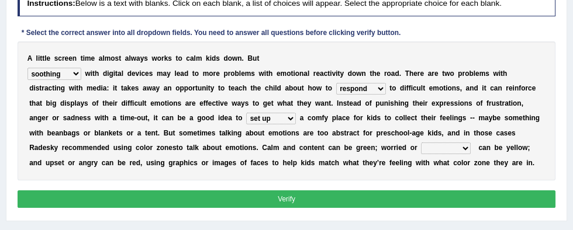
scroll to position [171, 0]
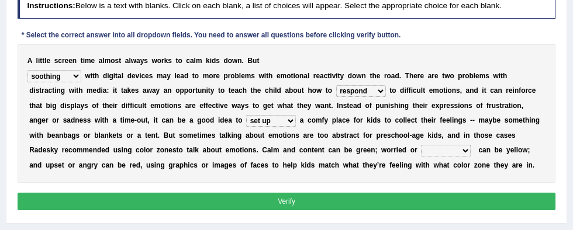
click at [421, 149] on select "agitated educated agape allocated" at bounding box center [446, 151] width 50 height 12
select select "agitated"
click at [421, 145] on select "agitated educated agape allocated" at bounding box center [446, 151] width 50 height 12
click at [421, 151] on select "agitated educated agape allocated" at bounding box center [446, 151] width 50 height 12
click at [498, 204] on button "Verify" at bounding box center [287, 201] width 539 height 17
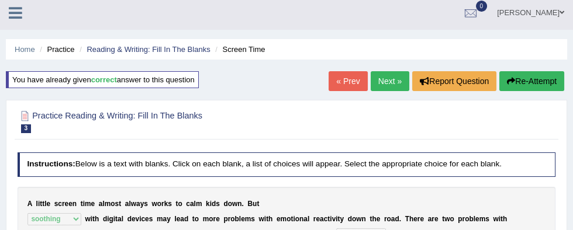
scroll to position [0, 0]
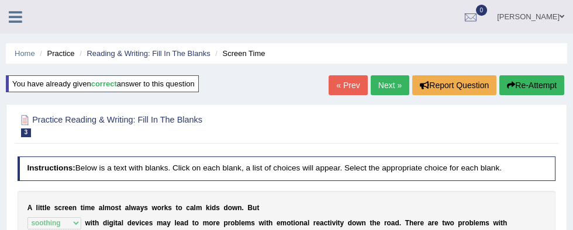
click at [388, 90] on link "Next »" at bounding box center [390, 85] width 39 height 20
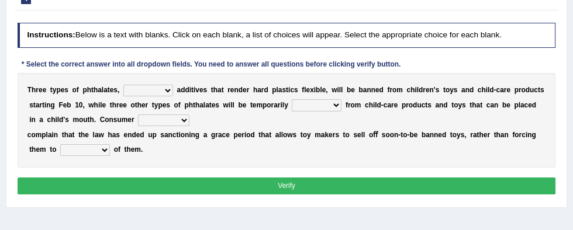
scroll to position [151, 0]
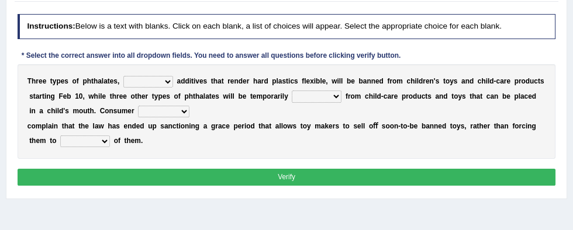
click at [137, 84] on select "nutritional legal expensive chemical" at bounding box center [148, 82] width 50 height 12
select select "chemical"
click at [123, 76] on select "nutritional legal expensive chemical" at bounding box center [148, 82] width 50 height 12
click at [292, 94] on select "originated collected prohibited examined" at bounding box center [317, 97] width 50 height 12
select select "originated"
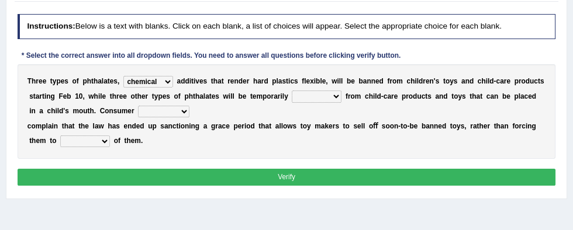
click at [292, 91] on select "originated collected prohibited examined" at bounding box center [317, 97] width 50 height 12
click at [138, 112] on select "fellows dictators candidates advocates" at bounding box center [163, 112] width 51 height 12
select select "advocates"
click at [138, 106] on select "fellows dictators candidates advocates" at bounding box center [163, 112] width 51 height 12
click at [60, 140] on select "deal boast deprive dispose" at bounding box center [85, 142] width 50 height 12
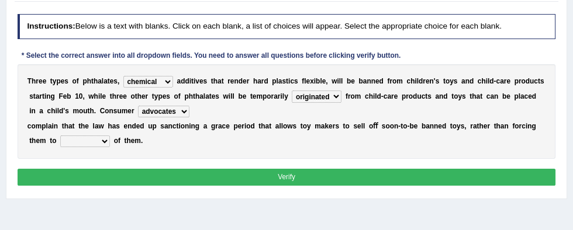
select select "dispose"
click at [60, 136] on select "deal boast deprive dispose" at bounding box center [85, 142] width 50 height 12
click at [485, 174] on button "Verify" at bounding box center [287, 177] width 539 height 17
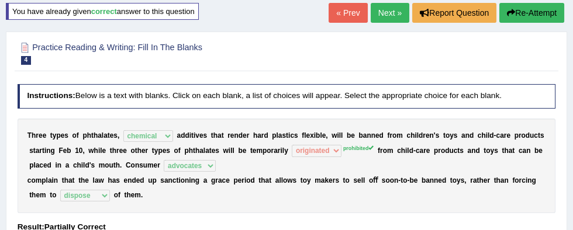
scroll to position [0, 0]
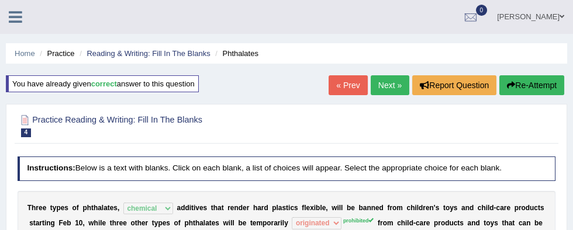
click at [381, 85] on link "Next »" at bounding box center [390, 85] width 39 height 20
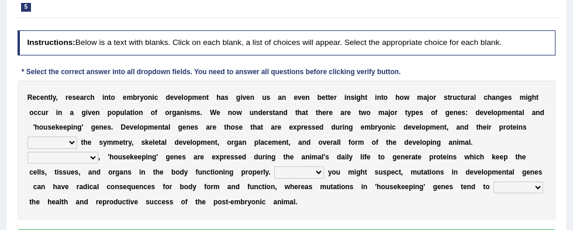
scroll to position [111, 0]
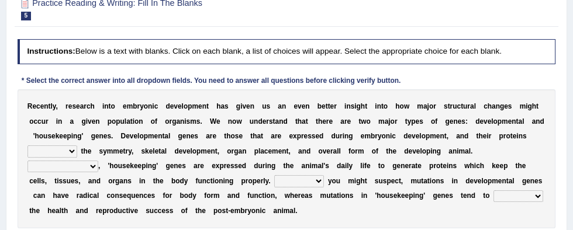
click at [77, 146] on select "push control hold elevate" at bounding box center [52, 152] width 50 height 12
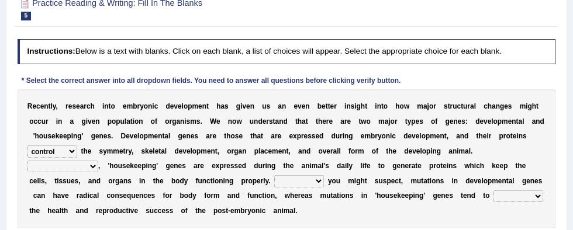
select select "hold"
click at [77, 146] on select "push control hold elevate" at bounding box center [52, 152] width 50 height 12
click at [128, 177] on b "n" at bounding box center [125, 181] width 4 height 8
click at [98, 161] on select "Correspondingly Inclusively Conversely In contrast" at bounding box center [62, 167] width 71 height 12
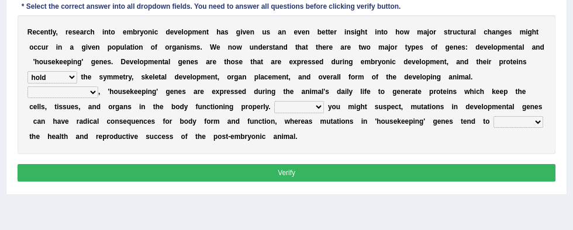
scroll to position [185, 0]
click at [98, 87] on select "Correspondingly Inclusively Conversely In contrast" at bounding box center [62, 93] width 71 height 12
select select "In contrast"
click at [98, 87] on select "Correspondingly Inclusively Conversely In contrast" at bounding box center [62, 93] width 71 height 12
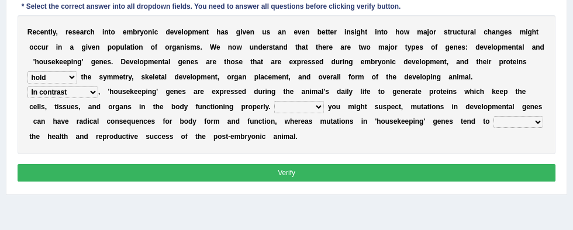
click at [274, 107] on select "For As With Within" at bounding box center [299, 107] width 50 height 12
click at [274, 111] on select "For As With Within" at bounding box center [299, 107] width 50 height 12
select select "As"
click at [274, 101] on select "For As With Within" at bounding box center [299, 107] width 50 height 12
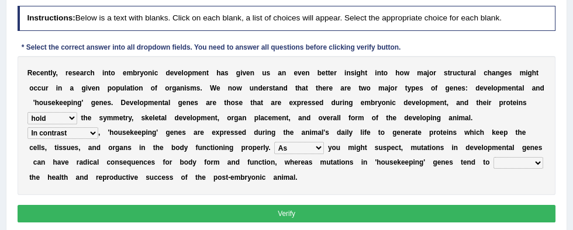
scroll to position [146, 0]
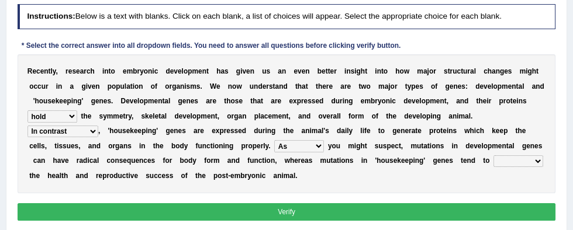
click at [274, 146] on select "For As With Within" at bounding box center [299, 146] width 50 height 12
click at [494, 157] on select "affect effect interrupt defect" at bounding box center [519, 162] width 50 height 12
click at [494, 160] on select "affect effect interrupt defect" at bounding box center [519, 162] width 50 height 12
click at [494, 161] on select "affect effect interrupt defect" at bounding box center [519, 162] width 50 height 12
select select "effect"
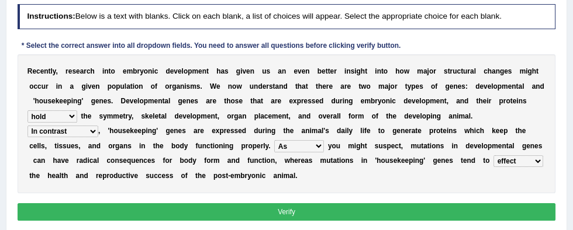
click at [494, 156] on select "affect effect interrupt defect" at bounding box center [519, 162] width 50 height 12
click at [494, 164] on select "affect effect interrupt defect" at bounding box center [519, 162] width 50 height 12
click at [433, 204] on button "Verify" at bounding box center [287, 212] width 539 height 17
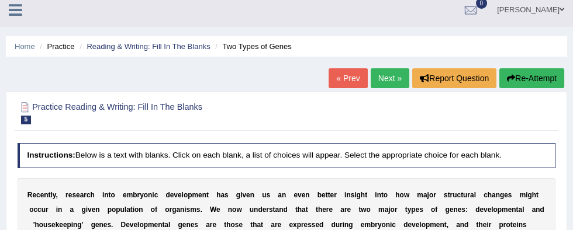
scroll to position [7, 0]
click at [383, 82] on link "Next »" at bounding box center [390, 78] width 39 height 20
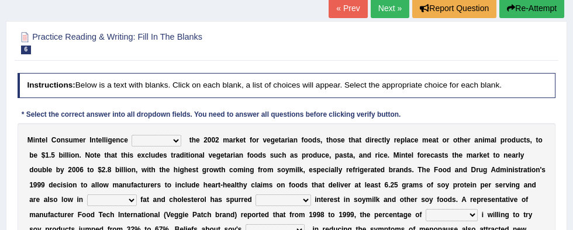
scroll to position [81, 0]
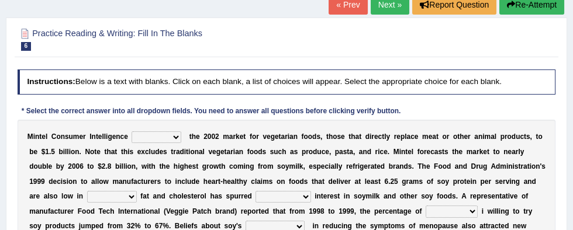
click at [160, 136] on select "deals fulfills creates estimates" at bounding box center [157, 138] width 50 height 12
click at [152, 139] on select "deals fulfills creates estimates" at bounding box center [157, 138] width 50 height 12
select select "fulfills"
click at [132, 132] on select "deals fulfills creates estimates" at bounding box center [157, 138] width 50 height 12
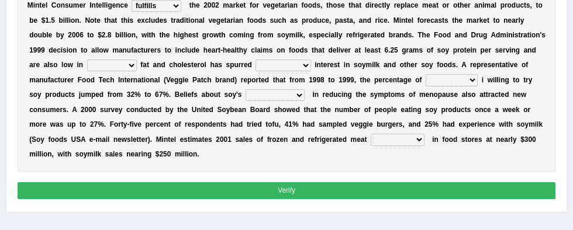
scroll to position [211, 0]
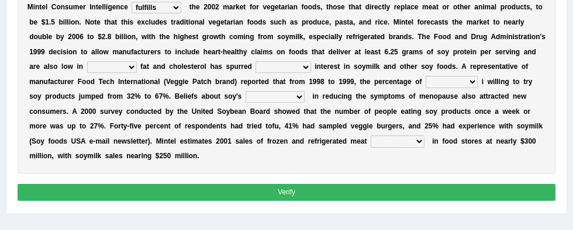
click at [137, 61] on select "saturated solid acid liquid" at bounding box center [112, 67] width 50 height 12
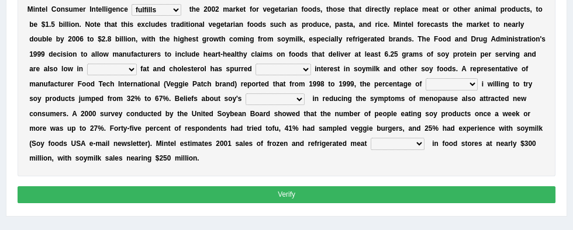
scroll to position [207, 0]
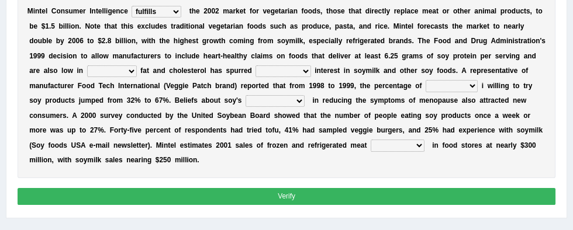
click at [137, 66] on select "saturated solid acid liquid" at bounding box center [112, 72] width 50 height 12
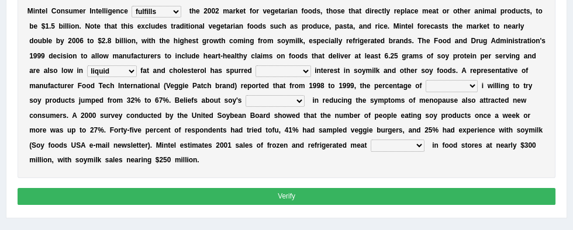
select select "saturated"
click at [137, 66] on select "saturated solid acid liquid" at bounding box center [112, 72] width 50 height 12
click at [256, 71] on select "good big tremendous extreme" at bounding box center [283, 72] width 55 height 12
click at [256, 73] on select "good big tremendous extreme" at bounding box center [283, 72] width 55 height 12
select select "good"
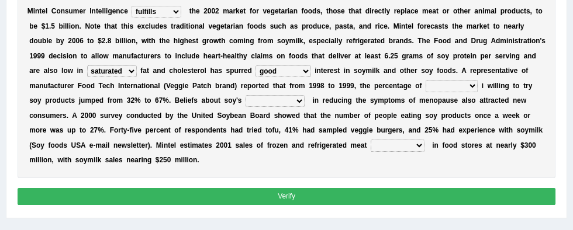
click at [256, 66] on select "good big tremendous extreme" at bounding box center [283, 72] width 55 height 12
click at [426, 90] on select "guests consumers customers clients" at bounding box center [452, 86] width 52 height 12
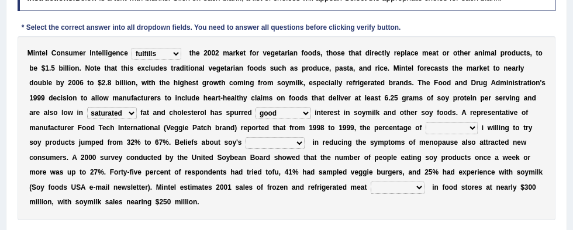
scroll to position [164, 0]
click at [426, 129] on select "guests consumers customers clients" at bounding box center [452, 128] width 52 height 12
select select "customers"
click at [426, 122] on select "guests consumers customers clients" at bounding box center [452, 128] width 52 height 12
click at [246, 143] on select "effectiveness timeliness efficiency goodness" at bounding box center [275, 143] width 59 height 12
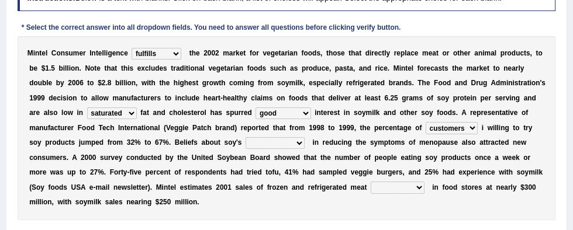
select select "effectiveness"
click at [246, 137] on select "effectiveness timeliness efficiency goodness" at bounding box center [275, 143] width 59 height 12
click at [371, 192] on select "foods choices staffs alternatives" at bounding box center [398, 188] width 54 height 12
click at [371, 191] on select "foods choices staffs alternatives" at bounding box center [398, 188] width 54 height 12
click at [371, 186] on select "foods choices staffs alternatives" at bounding box center [398, 188] width 54 height 12
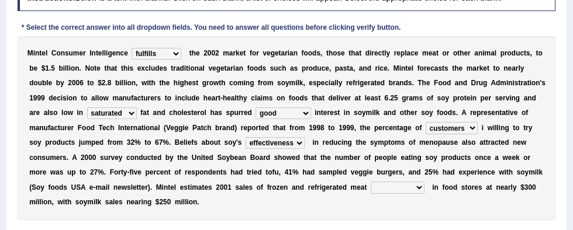
scroll to position [0, 0]
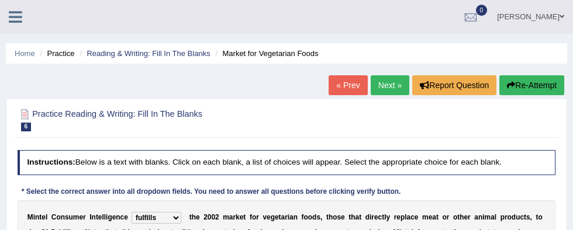
select select "alternatives"
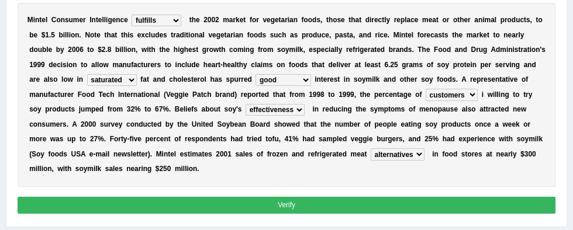
scroll to position [197, 0]
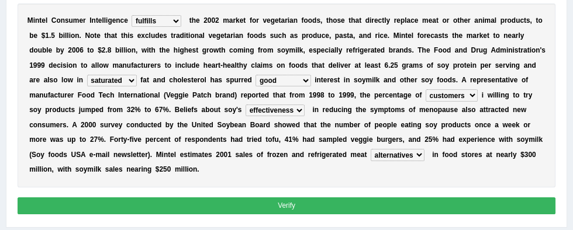
click at [493, 198] on button "Verify" at bounding box center [287, 206] width 539 height 17
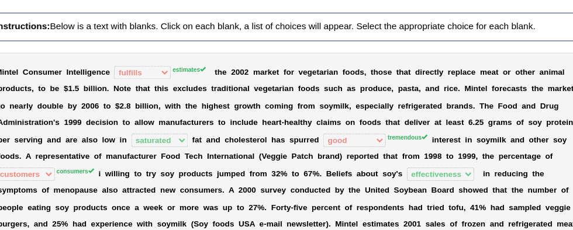
scroll to position [139, 0]
